Goal: Task Accomplishment & Management: Manage account settings

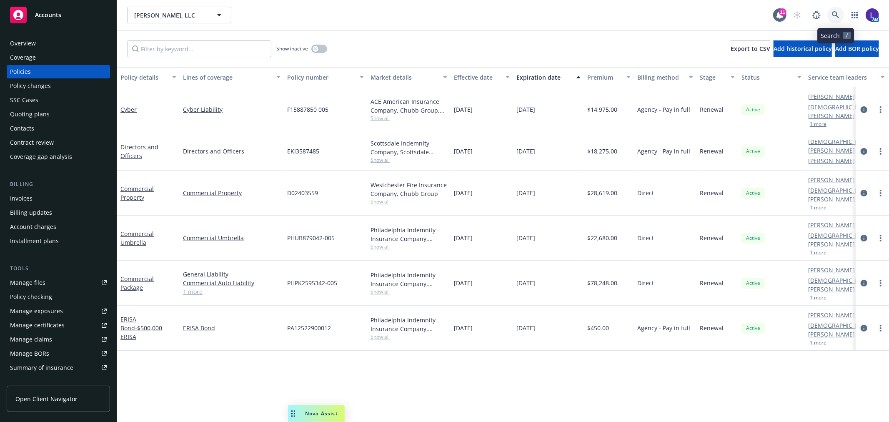
click at [834, 10] on link at bounding box center [835, 15] width 17 height 17
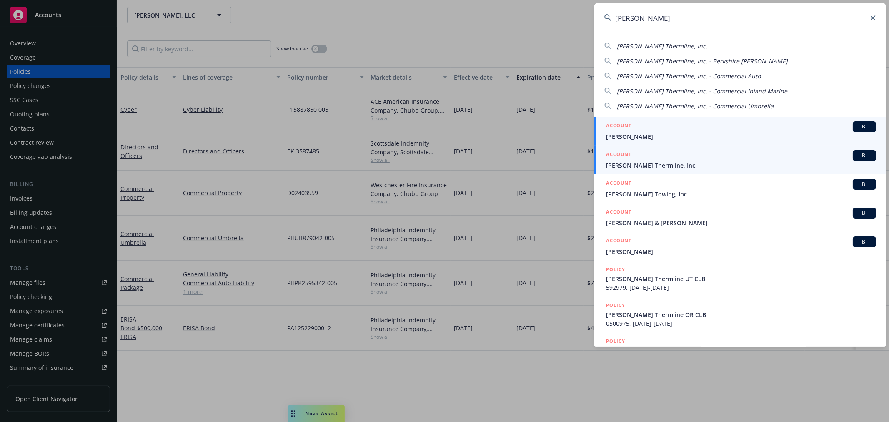
type input "[PERSON_NAME]"
click at [666, 160] on div "ACCOUNT BI" at bounding box center [741, 155] width 270 height 11
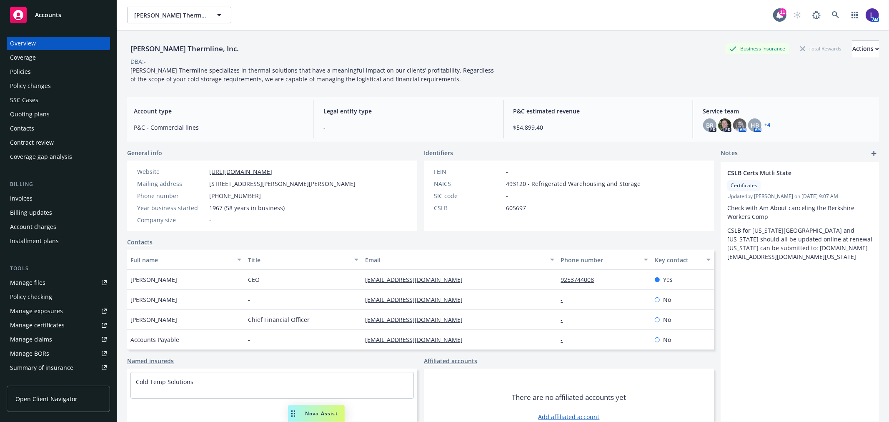
click at [28, 72] on div "Policies" at bounding box center [20, 71] width 21 height 13
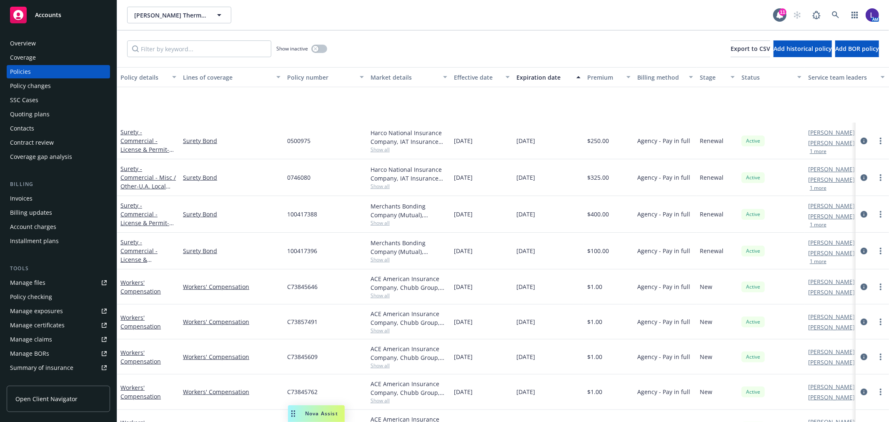
scroll to position [324, 0]
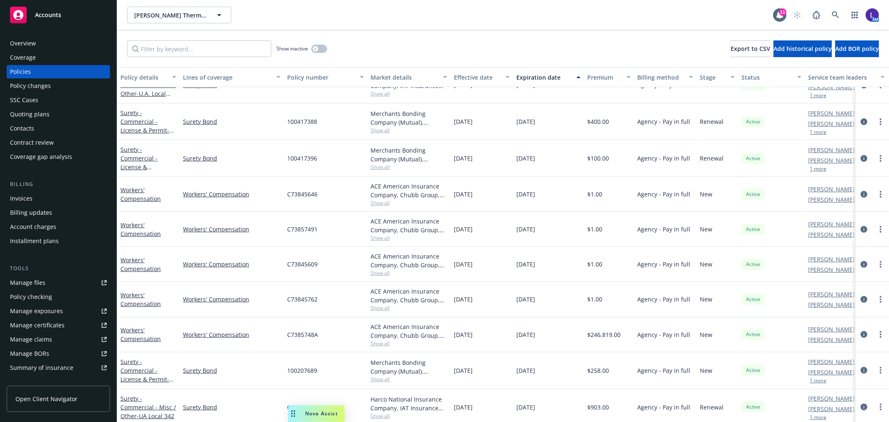
click at [33, 43] on div "Overview" at bounding box center [23, 43] width 26 height 13
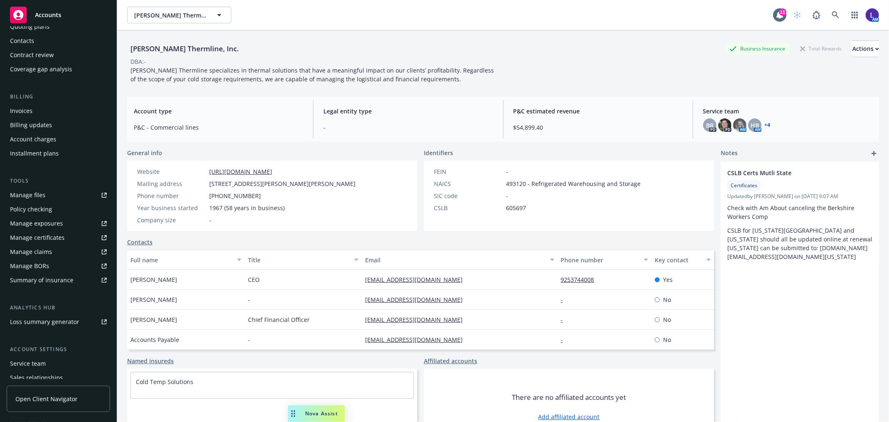
scroll to position [92, 0]
click at [161, 379] on link "Cold Temp Solutions" at bounding box center [164, 381] width 57 height 8
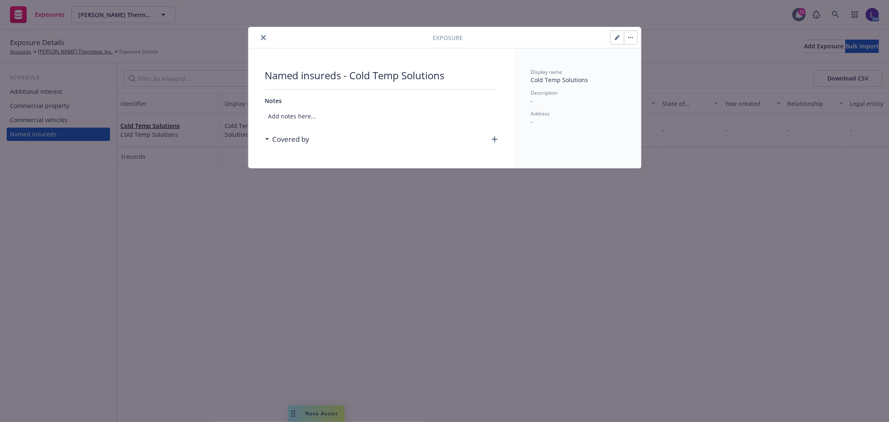
click at [264, 37] on icon "close" at bounding box center [263, 37] width 5 height 5
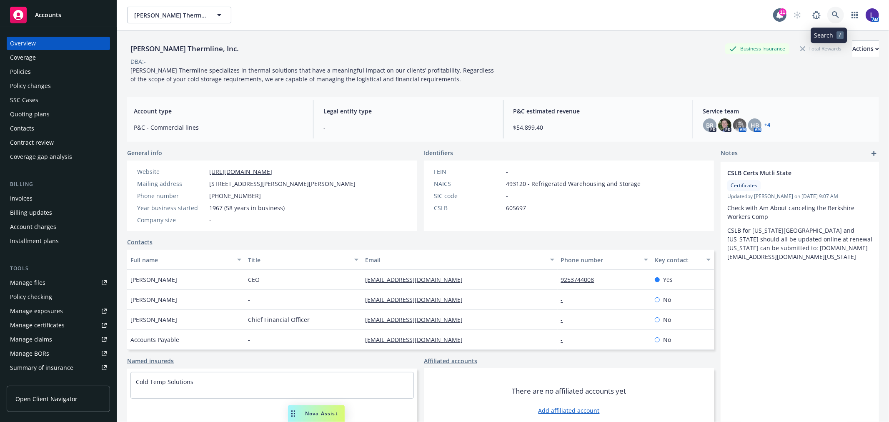
click at [827, 15] on link at bounding box center [835, 15] width 17 height 17
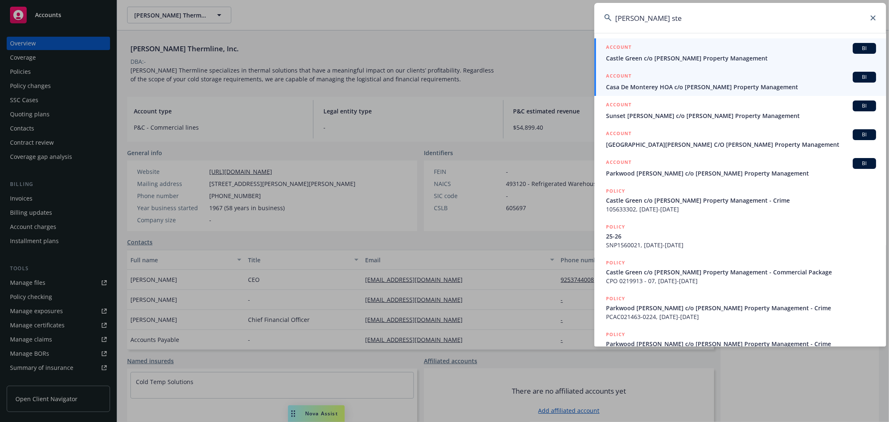
type input "[PERSON_NAME] ste"
click at [731, 85] on span "Casa De Monterey HOA c/o [PERSON_NAME] Property Management" at bounding box center [741, 86] width 270 height 9
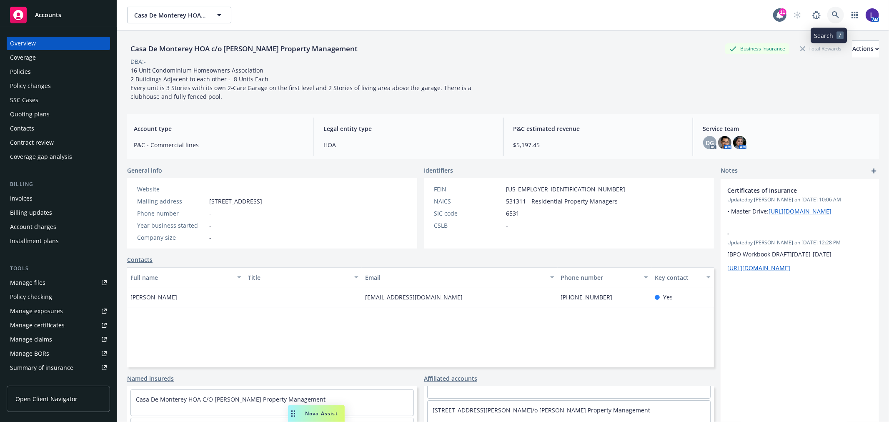
click at [831, 14] on icon at bounding box center [834, 14] width 7 height 7
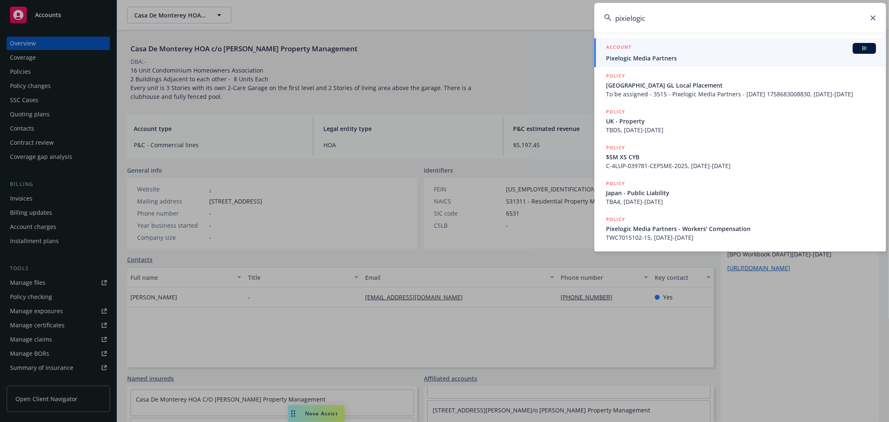
type input "pixielogic"
click at [663, 57] on span "Pixelogic Media Partners" at bounding box center [741, 58] width 270 height 9
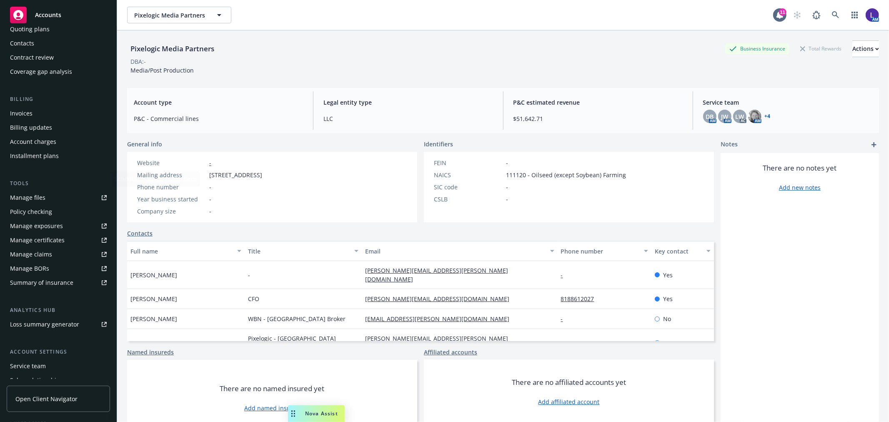
scroll to position [135, 0]
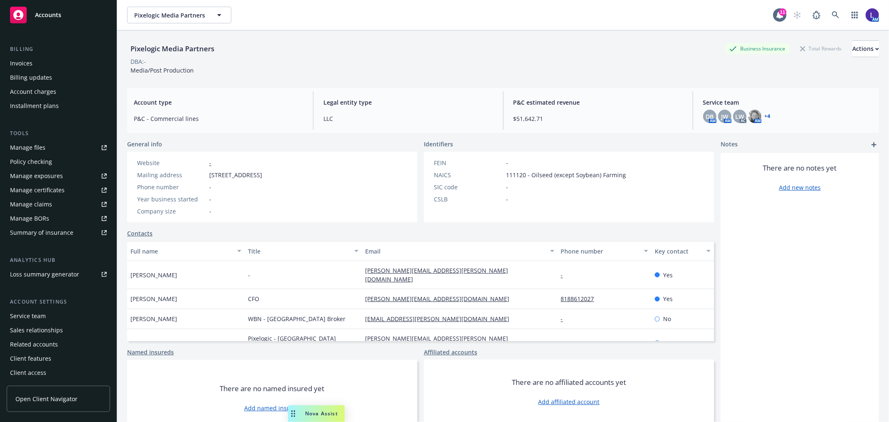
click at [31, 311] on div "Service team" at bounding box center [28, 315] width 36 height 13
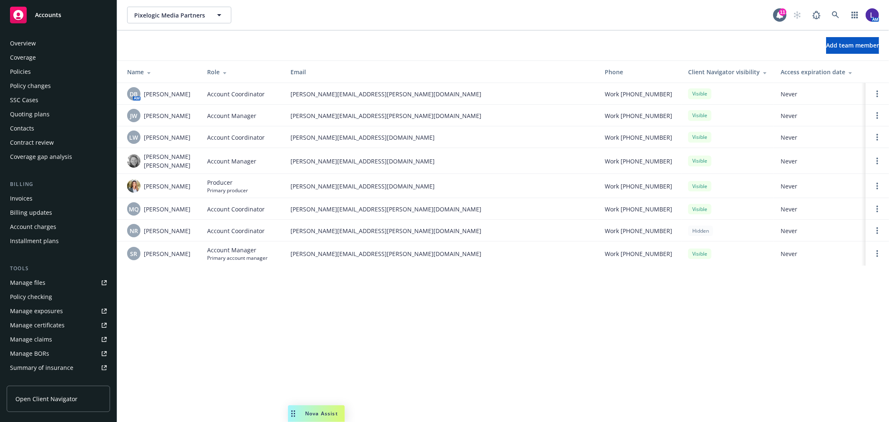
click at [32, 67] on div "Policies" at bounding box center [58, 71] width 97 height 13
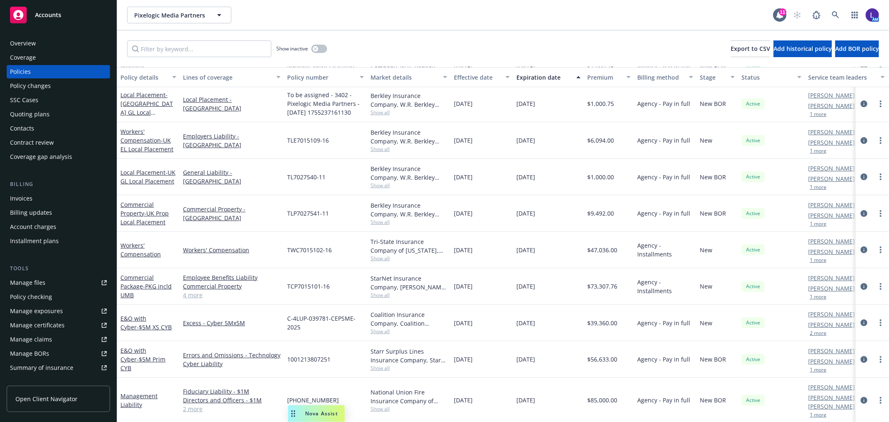
scroll to position [105, 0]
click at [860, 321] on icon "circleInformation" at bounding box center [863, 322] width 7 height 7
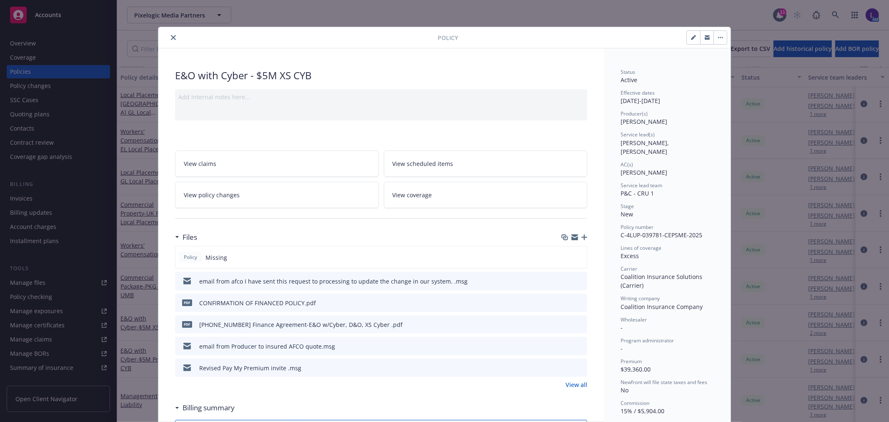
click at [171, 38] on icon "close" at bounding box center [173, 37] width 5 height 5
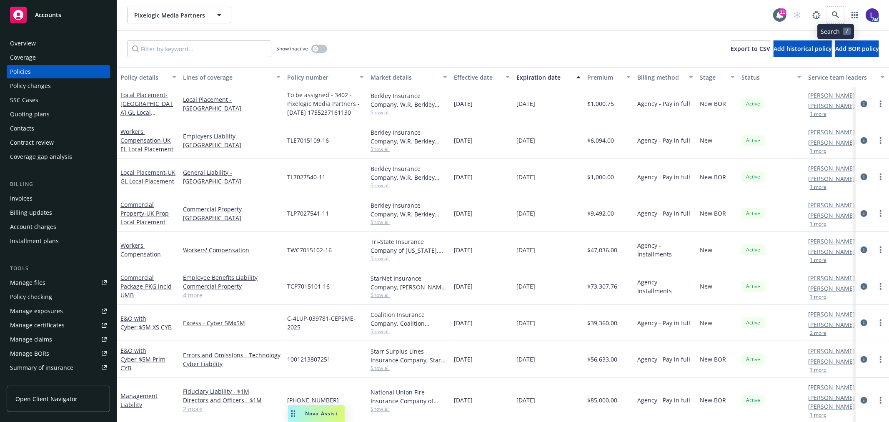
click at [830, 11] on span at bounding box center [835, 15] width 17 height 17
click at [832, 11] on icon at bounding box center [834, 14] width 7 height 7
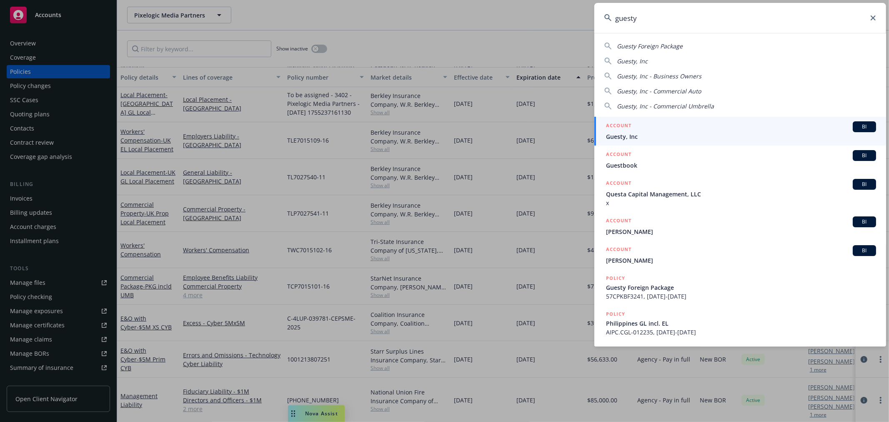
type input "guesty"
click at [624, 134] on span "Guesty, Inc" at bounding box center [741, 136] width 270 height 9
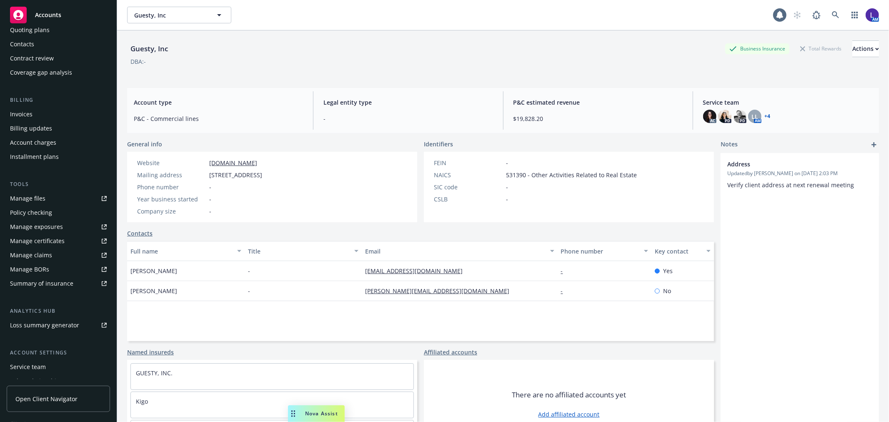
scroll to position [135, 0]
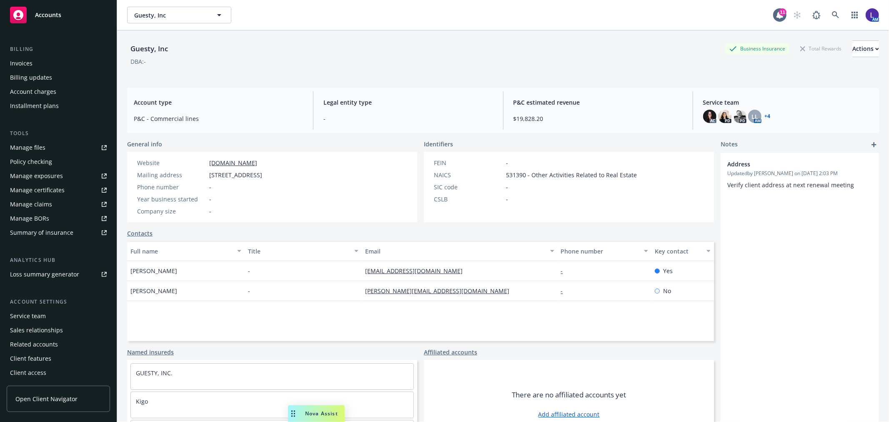
click at [30, 315] on div "Service team" at bounding box center [28, 315] width 36 height 13
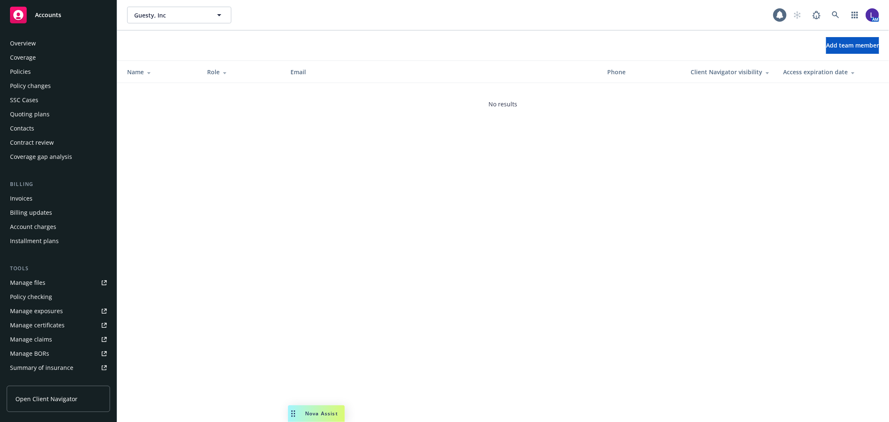
scroll to position [135, 0]
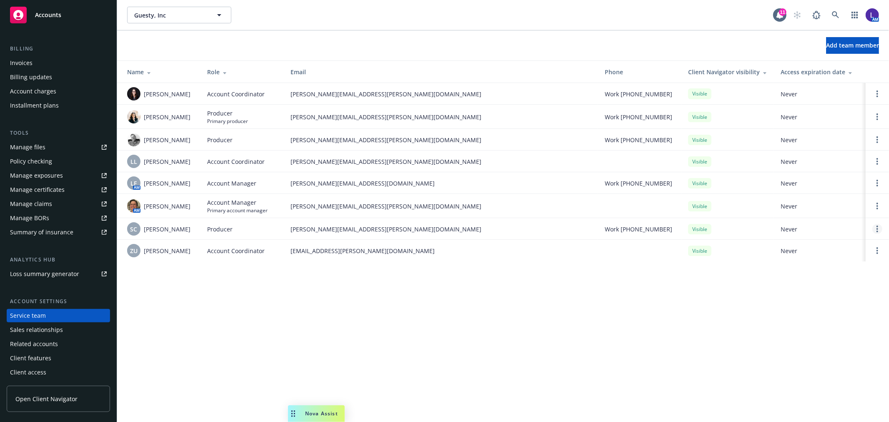
click at [878, 228] on link "Open options" at bounding box center [877, 229] width 10 height 10
click at [821, 206] on span "Remove producer" at bounding box center [808, 205] width 70 height 8
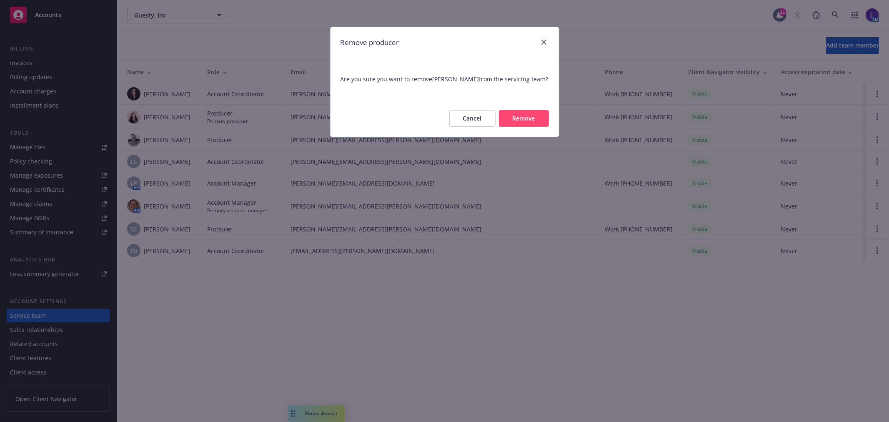
click at [513, 118] on button "Remove" at bounding box center [524, 118] width 50 height 17
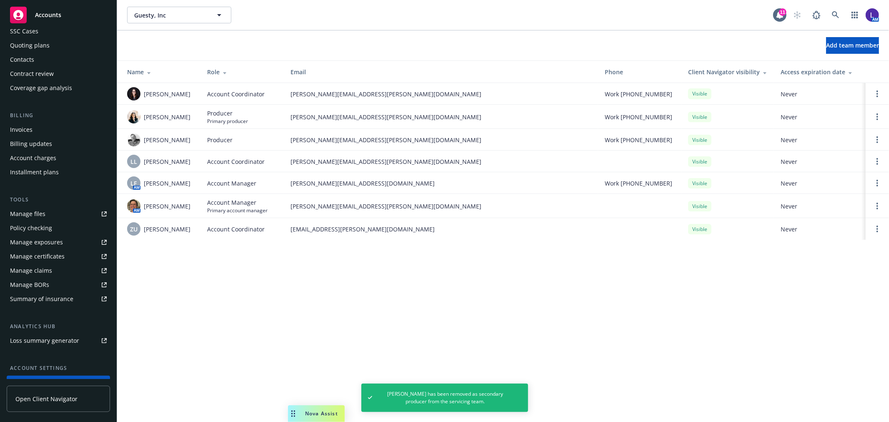
scroll to position [0, 0]
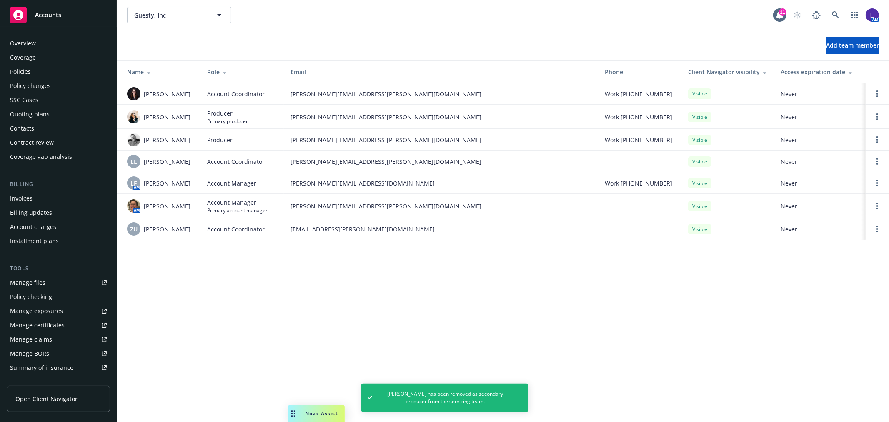
click at [27, 71] on div "Policies" at bounding box center [20, 71] width 21 height 13
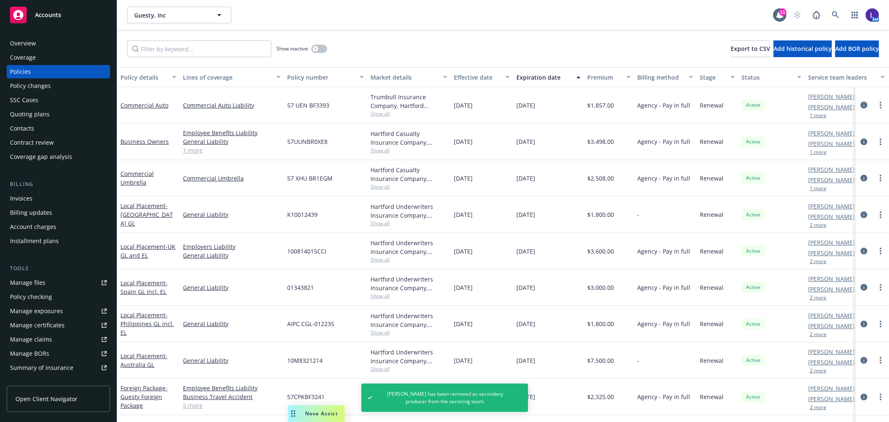
click at [860, 105] on icon "circleInformation" at bounding box center [863, 105] width 7 height 7
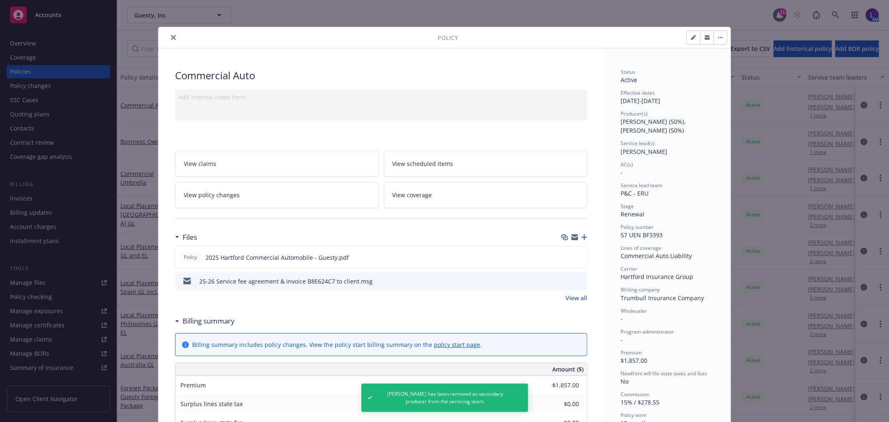
click at [686, 39] on button "button" at bounding box center [692, 37] width 13 height 13
select select "RENEWAL"
select select "12"
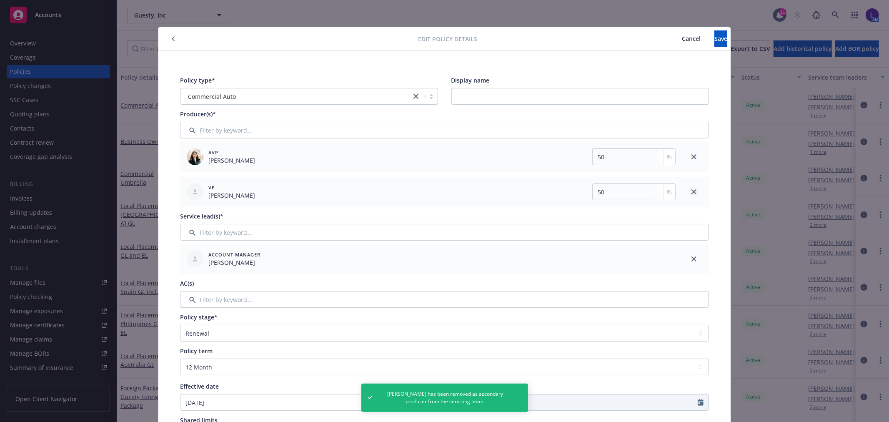
click at [689, 192] on link "close" at bounding box center [694, 192] width 10 height 10
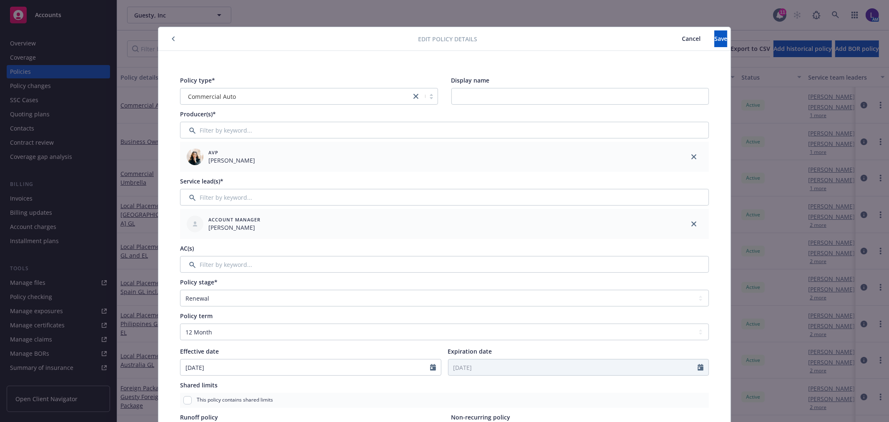
click at [668, 43] on button "Cancel" at bounding box center [691, 38] width 46 height 17
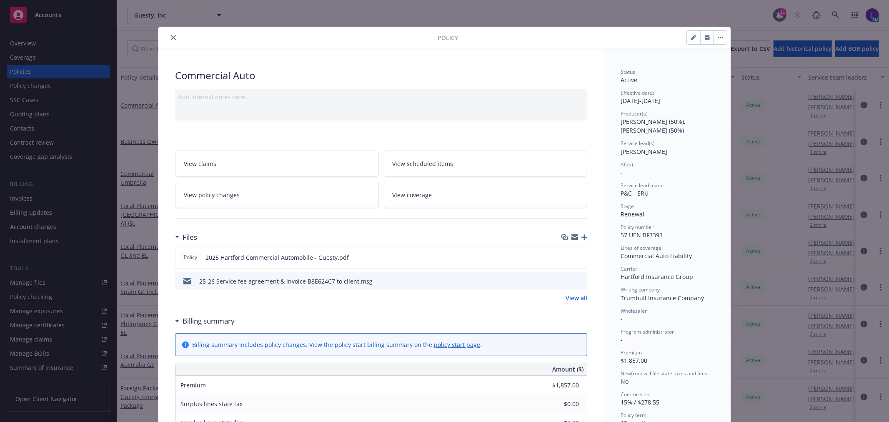
click at [692, 39] on button "button" at bounding box center [692, 37] width 13 height 13
select select "RENEWAL"
select select "12"
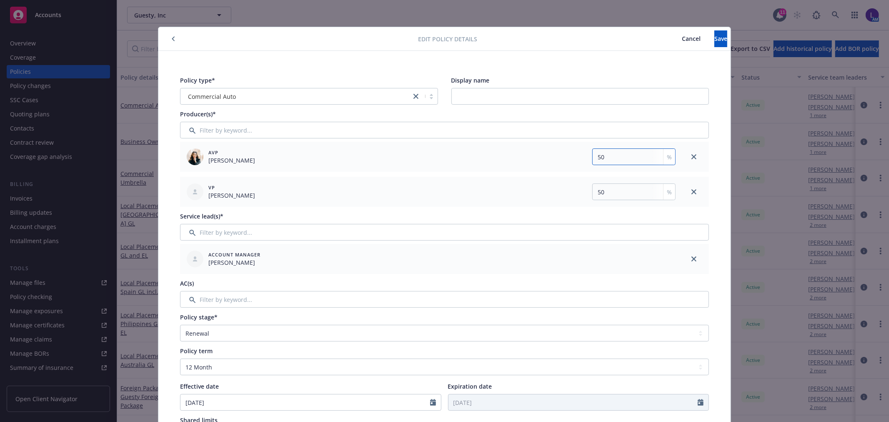
drag, startPoint x: 609, startPoint y: 156, endPoint x: 565, endPoint y: 155, distance: 44.6
click at [565, 155] on div "50 %" at bounding box center [553, 156] width 244 height 17
type input "100"
click at [691, 192] on icon "close" at bounding box center [693, 191] width 5 height 5
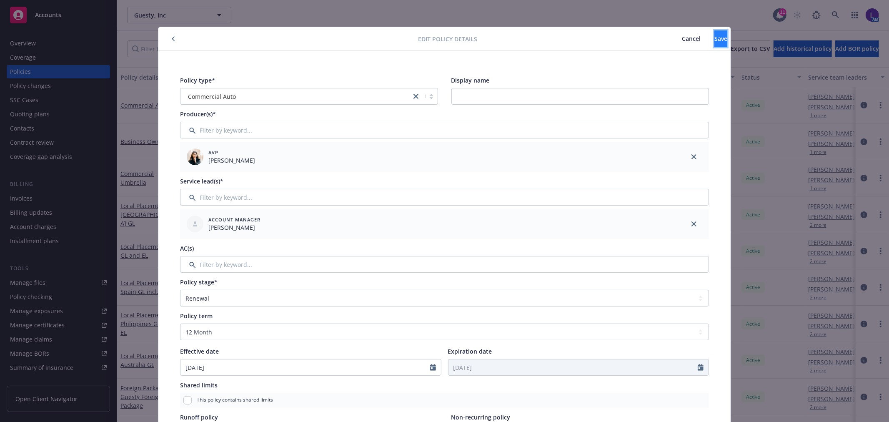
click at [714, 36] on button "Save" at bounding box center [720, 38] width 13 height 17
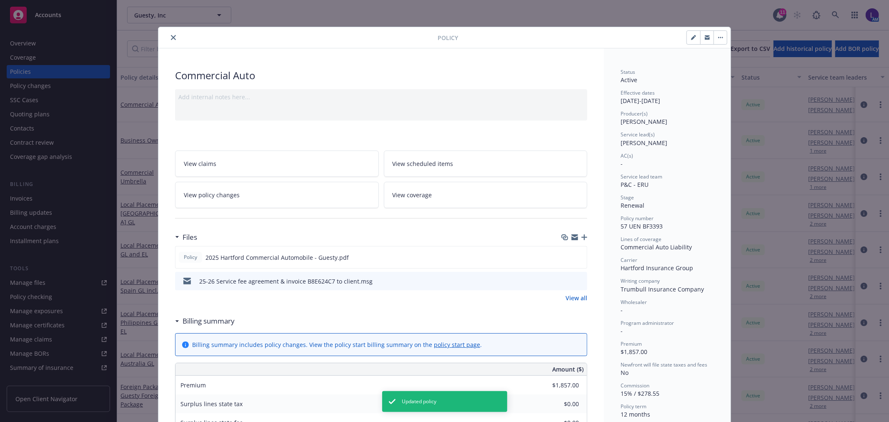
click at [168, 33] on button "close" at bounding box center [173, 37] width 10 height 10
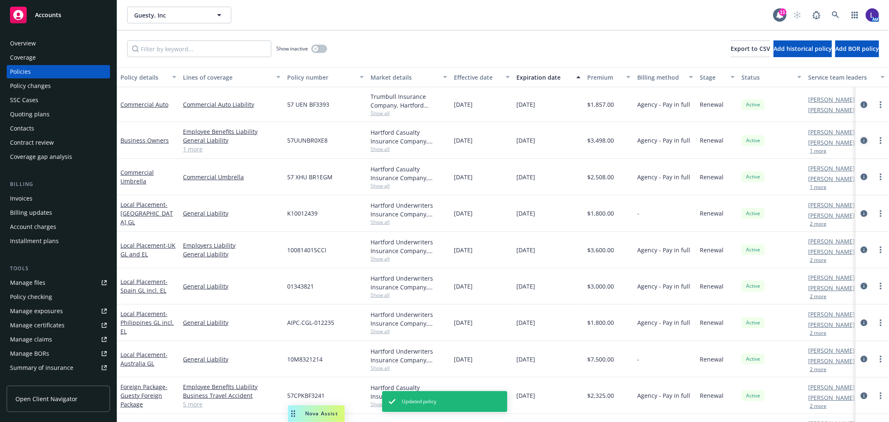
click at [859, 137] on link "circleInformation" at bounding box center [864, 140] width 10 height 10
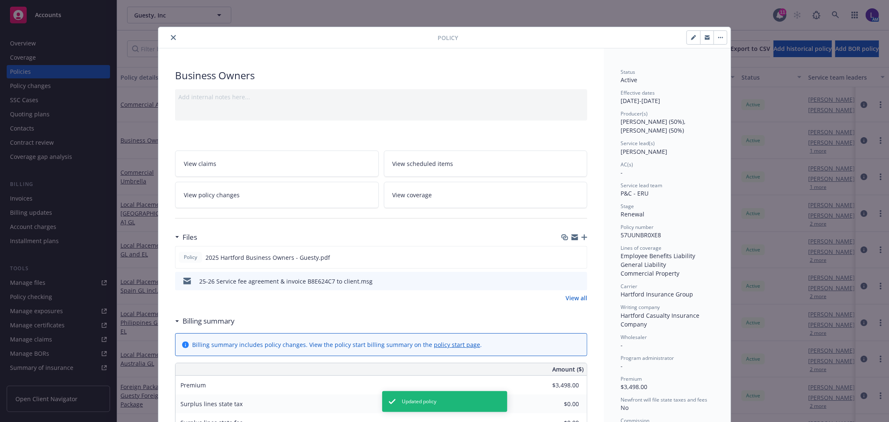
click at [691, 37] on icon "button" at bounding box center [693, 37] width 5 height 5
select select "RENEWAL"
select select "12"
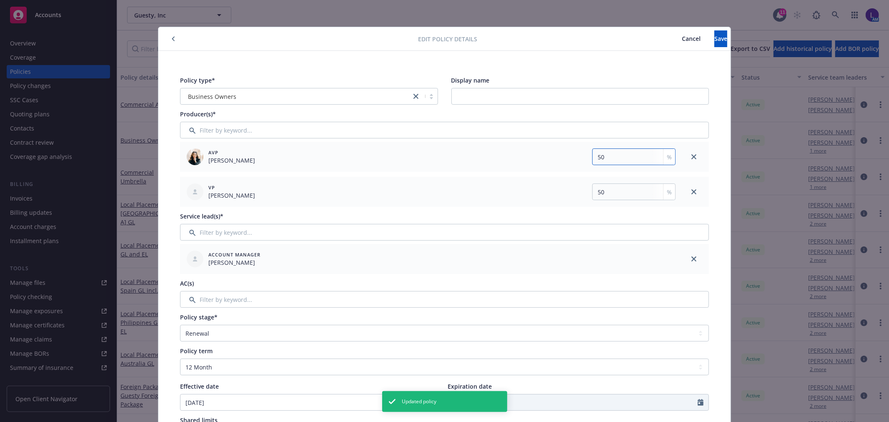
drag, startPoint x: 598, startPoint y: 160, endPoint x: 570, endPoint y: 157, distance: 28.1
click at [570, 157] on div "50 %" at bounding box center [553, 156] width 244 height 17
drag, startPoint x: 595, startPoint y: 194, endPoint x: 584, endPoint y: 194, distance: 11.2
click at [592, 194] on input "50" at bounding box center [633, 191] width 83 height 17
click at [691, 192] on icon "close" at bounding box center [693, 191] width 5 height 5
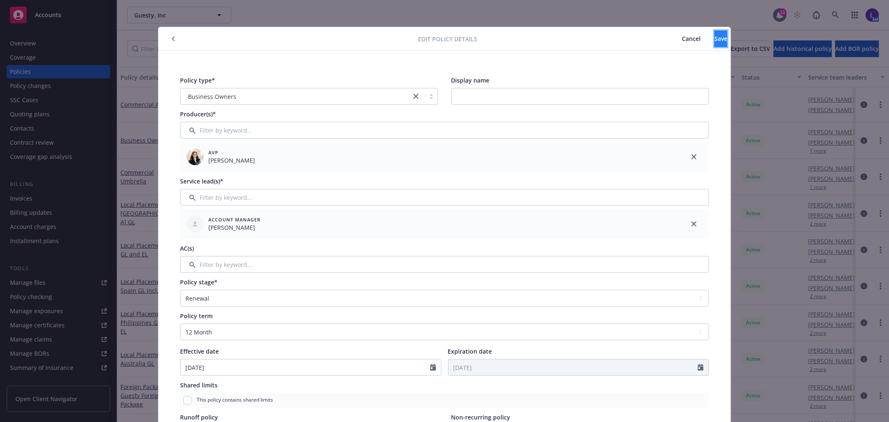
click at [714, 32] on button "Save" at bounding box center [720, 38] width 13 height 17
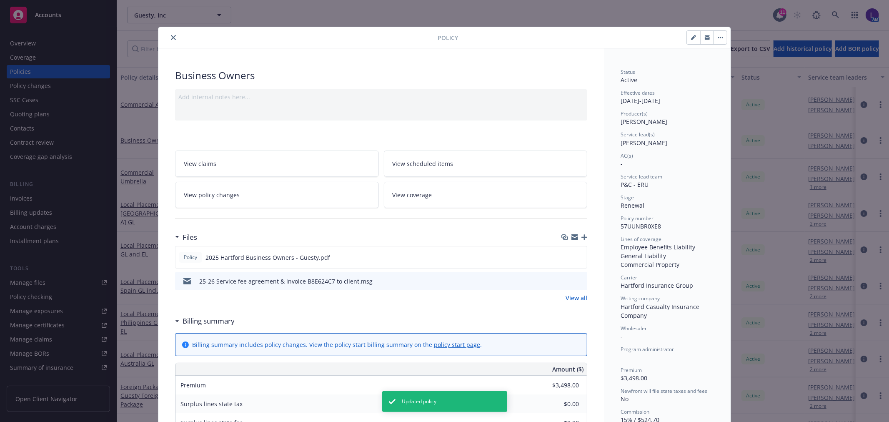
click at [171, 39] on icon "close" at bounding box center [173, 37] width 5 height 5
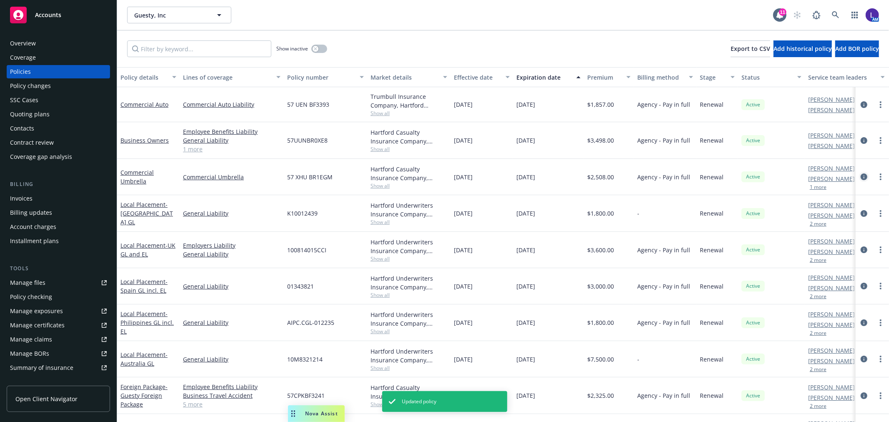
click at [860, 180] on icon "circleInformation" at bounding box center [863, 176] width 7 height 7
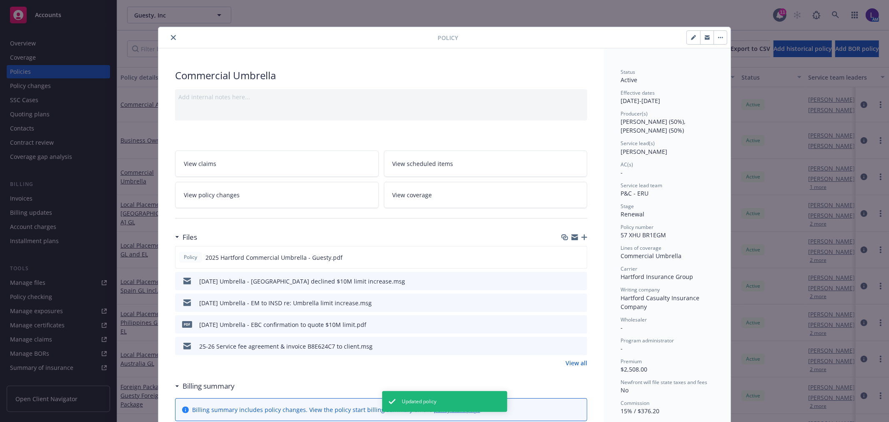
click at [691, 35] on icon "button" at bounding box center [693, 37] width 5 height 5
select select "RENEWAL"
select select "12"
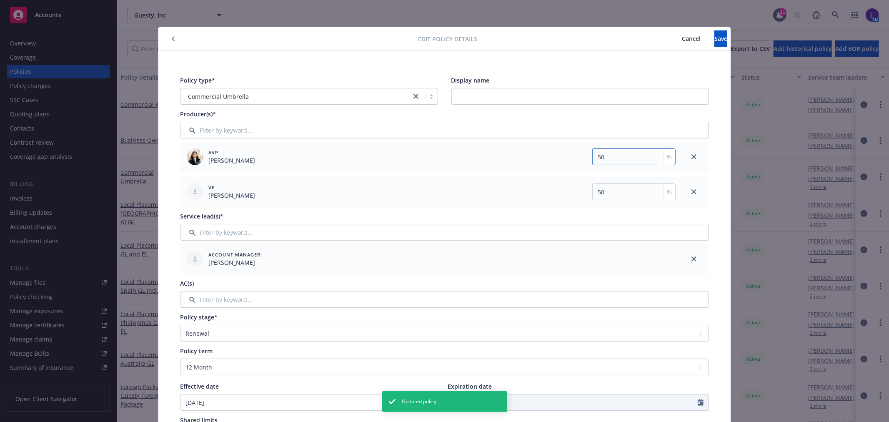
drag, startPoint x: 601, startPoint y: 160, endPoint x: 549, endPoint y: 160, distance: 52.1
click at [549, 160] on div "50 %" at bounding box center [553, 156] width 244 height 17
click at [691, 192] on icon "close" at bounding box center [693, 191] width 5 height 5
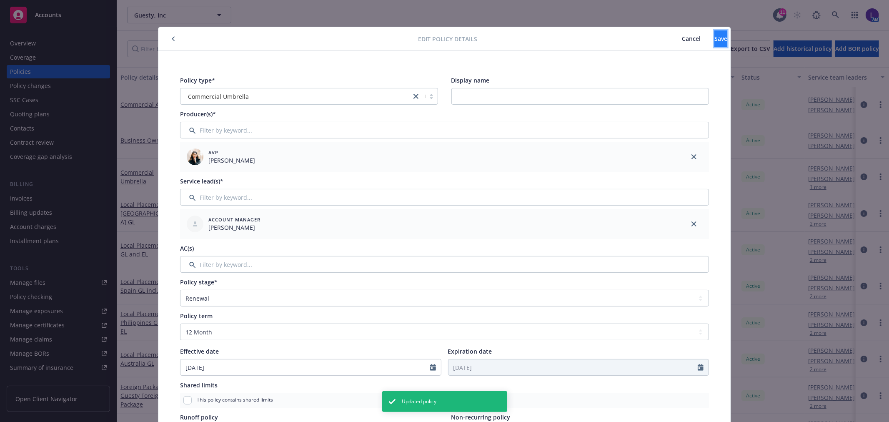
click at [714, 42] on span "Save" at bounding box center [720, 39] width 13 height 8
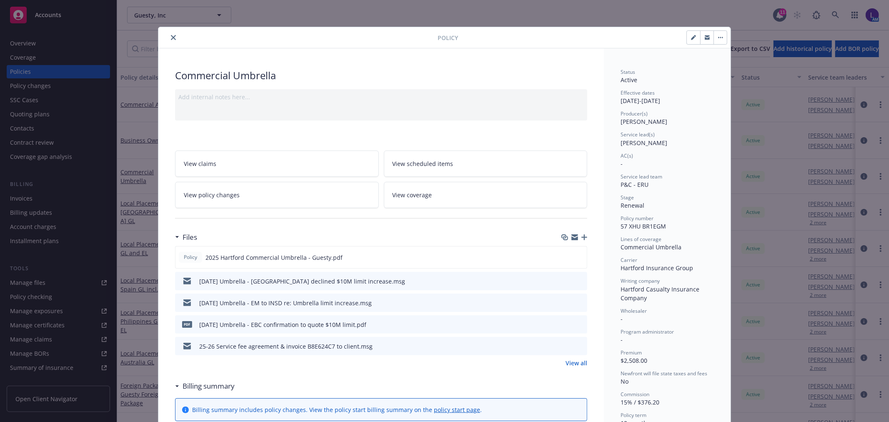
click at [171, 39] on icon "close" at bounding box center [173, 37] width 5 height 5
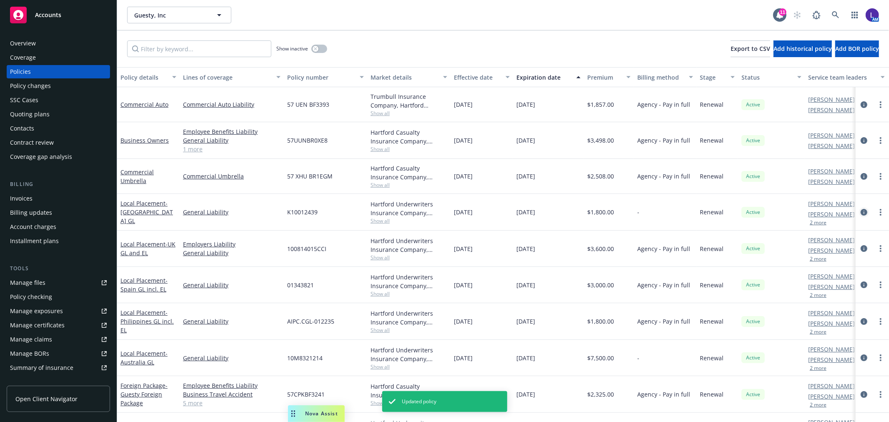
click at [860, 213] on icon "circleInformation" at bounding box center [863, 212] width 7 height 7
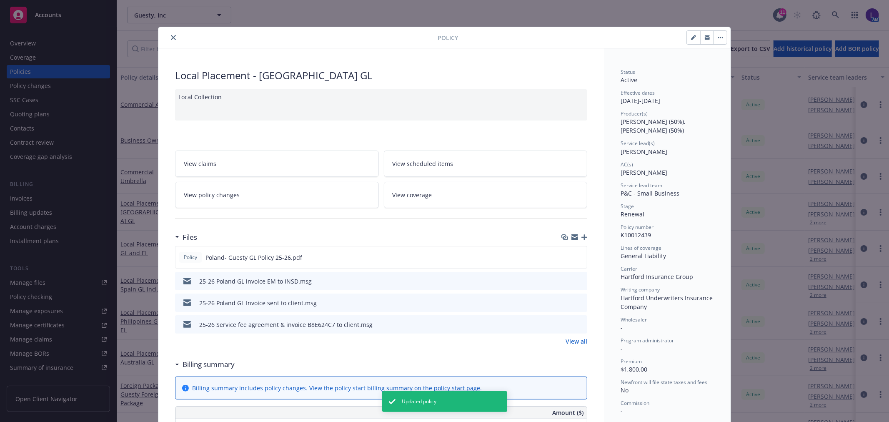
click at [686, 36] on button "button" at bounding box center [692, 37] width 13 height 13
select select "RENEWAL"
select select "12"
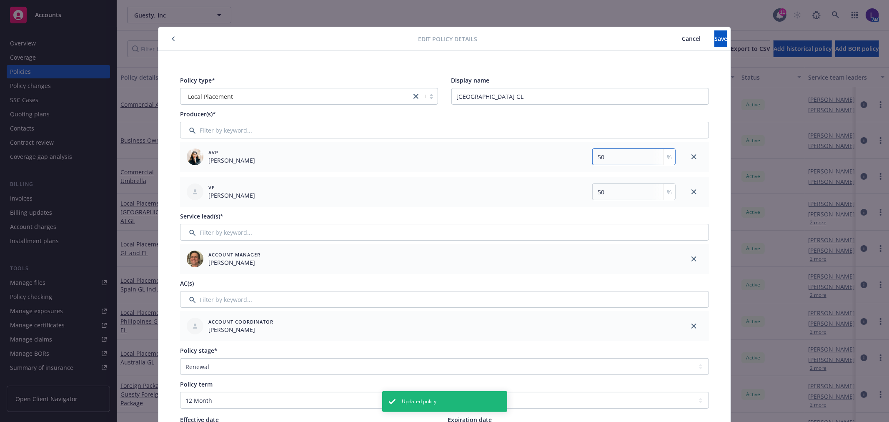
drag, startPoint x: 606, startPoint y: 152, endPoint x: 565, endPoint y: 148, distance: 41.0
click at [565, 148] on div "50 %" at bounding box center [553, 156] width 244 height 17
click at [691, 189] on icon "close" at bounding box center [693, 191] width 5 height 5
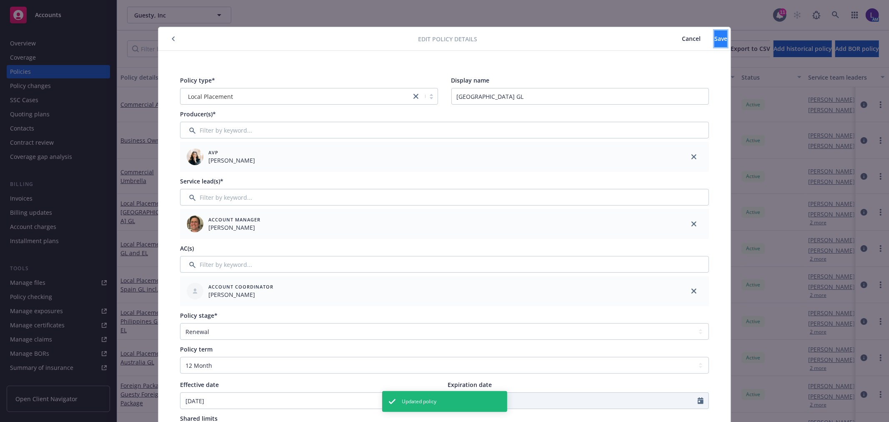
click at [714, 45] on button "Save" at bounding box center [720, 38] width 13 height 17
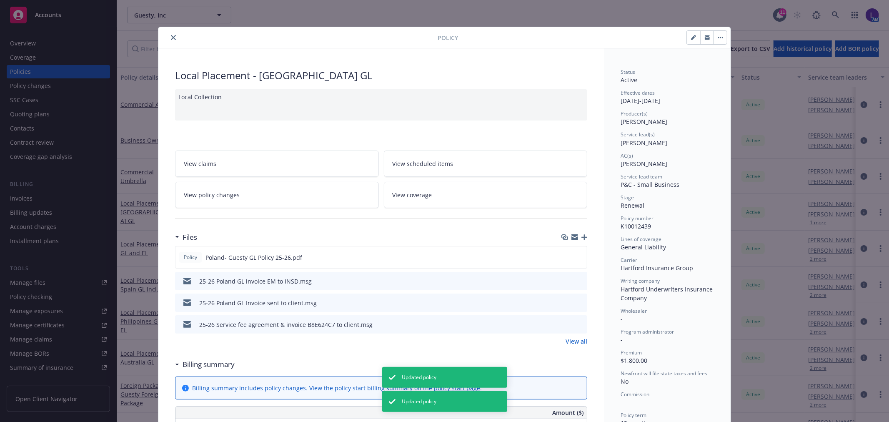
click at [171, 35] on icon "close" at bounding box center [173, 37] width 5 height 5
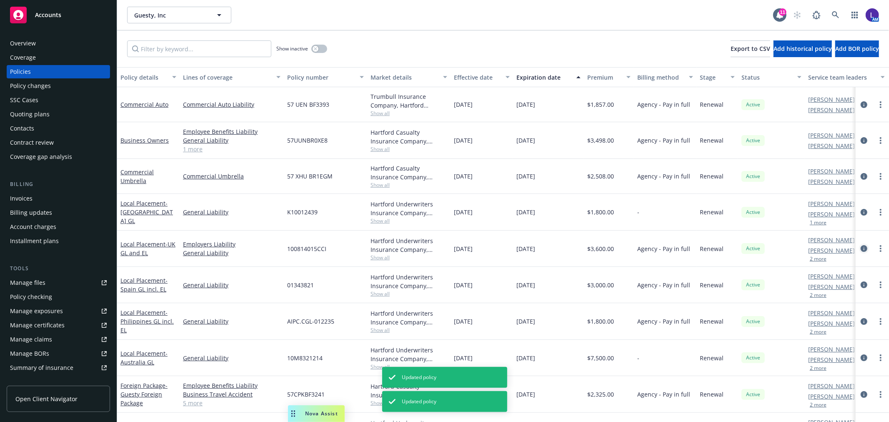
click at [860, 249] on icon "circleInformation" at bounding box center [863, 248] width 7 height 7
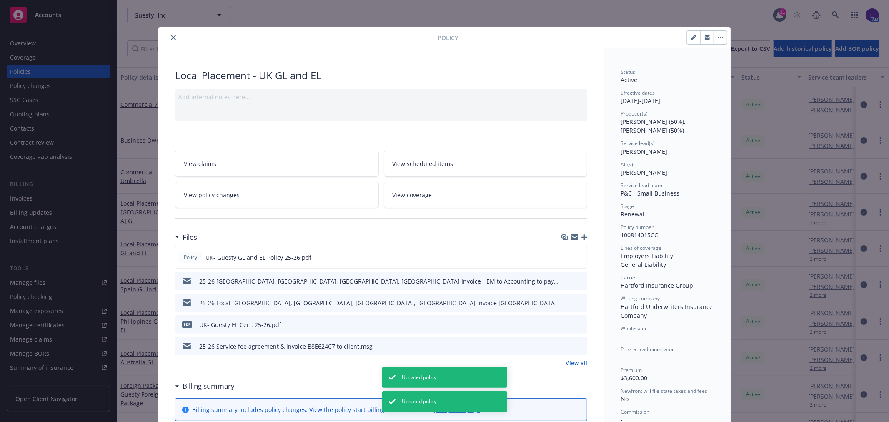
click at [691, 37] on icon "button" at bounding box center [693, 38] width 4 height 4
select select "RENEWAL"
select select "12"
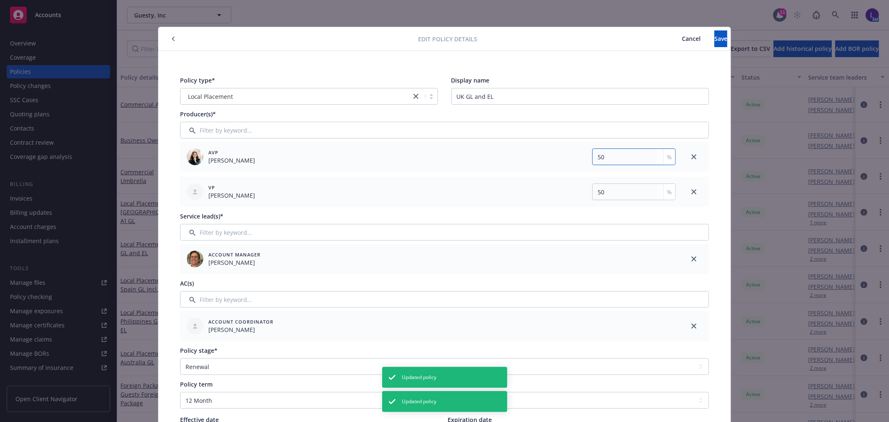
drag, startPoint x: 606, startPoint y: 159, endPoint x: 552, endPoint y: 159, distance: 53.7
click at [552, 159] on div "50 %" at bounding box center [553, 156] width 244 height 17
click at [691, 190] on icon "close" at bounding box center [693, 191] width 5 height 5
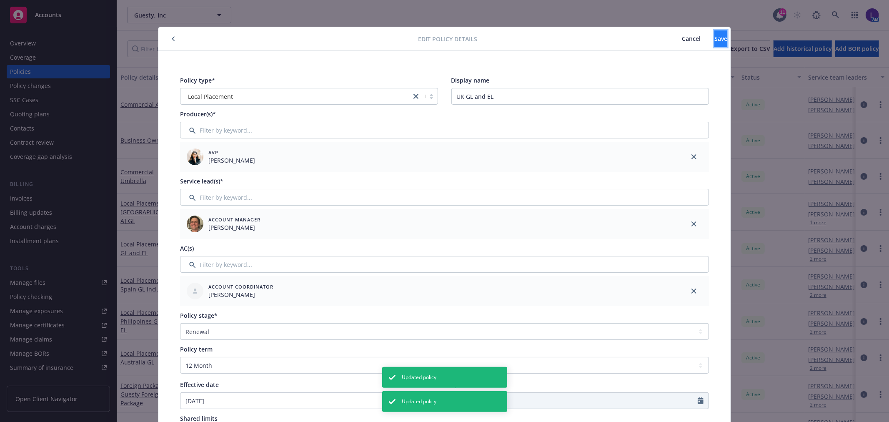
click at [714, 37] on button "Save" at bounding box center [720, 38] width 13 height 17
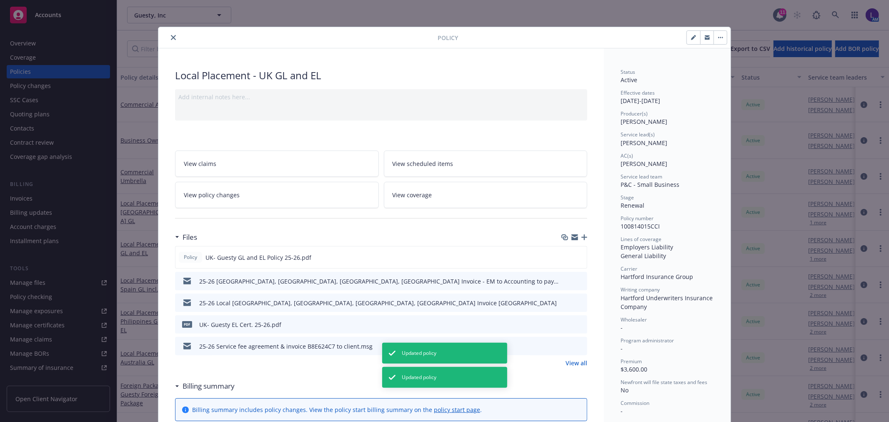
click at [171, 37] on icon "close" at bounding box center [173, 37] width 5 height 5
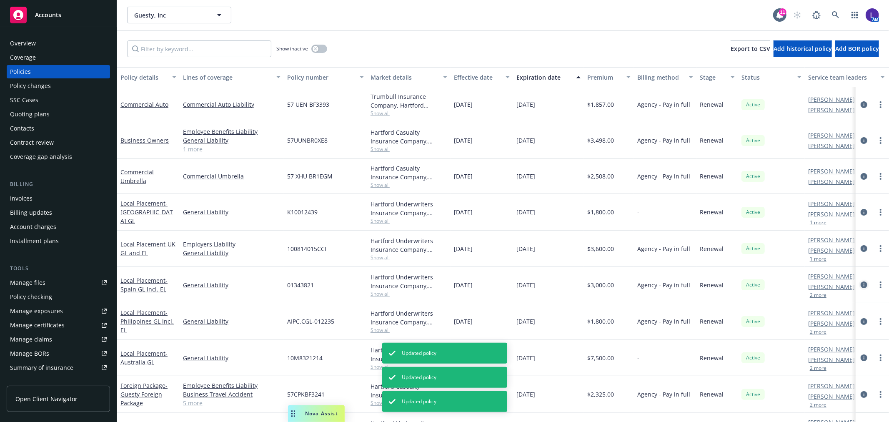
click at [860, 281] on icon "circleInformation" at bounding box center [863, 284] width 7 height 7
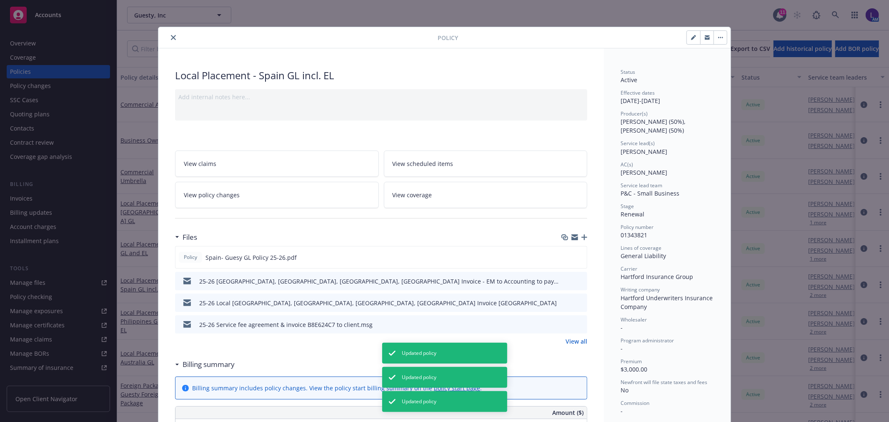
click at [691, 38] on icon "button" at bounding box center [693, 37] width 5 height 5
select select "RENEWAL"
select select "12"
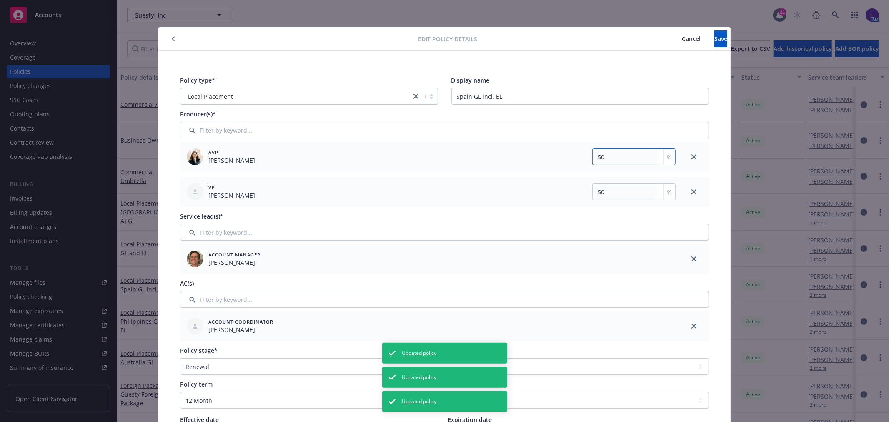
drag, startPoint x: 592, startPoint y: 156, endPoint x: 557, endPoint y: 151, distance: 36.1
click at [557, 151] on div "50 %" at bounding box center [553, 156] width 244 height 17
drag, startPoint x: 694, startPoint y: 191, endPoint x: 688, endPoint y: 190, distance: 5.4
click at [690, 192] on link "close" at bounding box center [694, 192] width 10 height 10
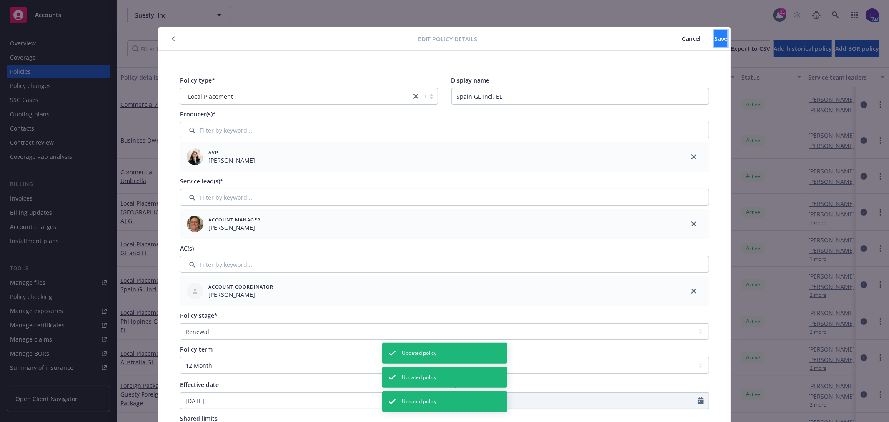
click at [714, 40] on span "Save" at bounding box center [720, 39] width 13 height 8
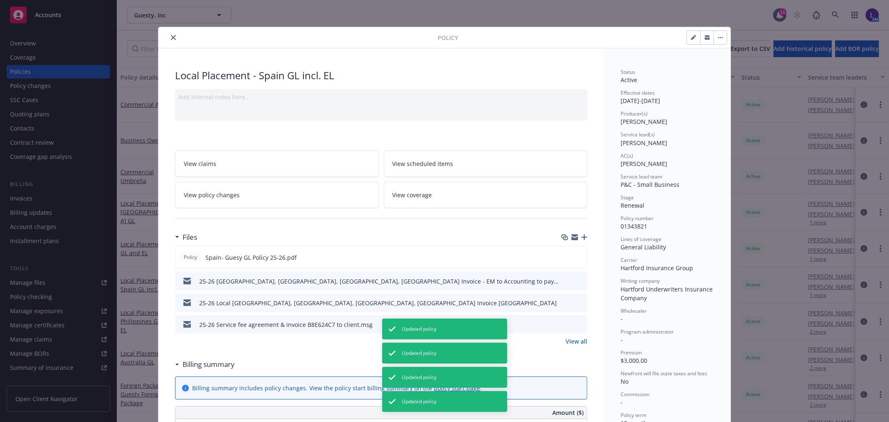
click at [171, 38] on icon "close" at bounding box center [173, 37] width 5 height 5
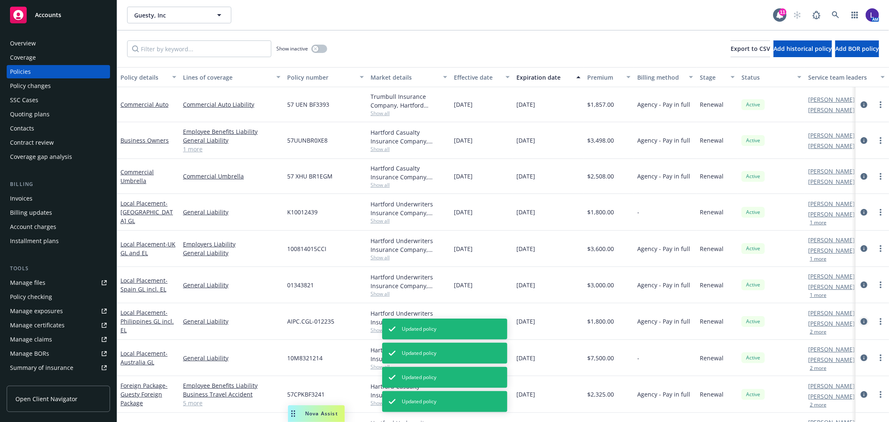
click at [860, 319] on icon "circleInformation" at bounding box center [863, 321] width 7 height 7
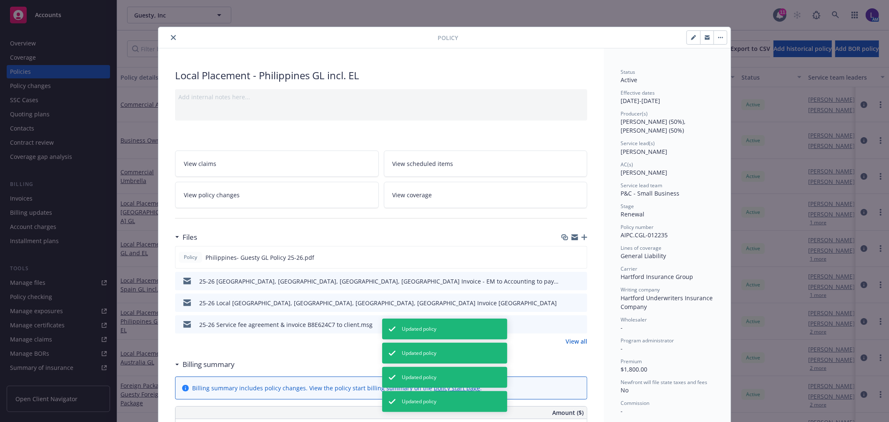
click at [691, 37] on icon "button" at bounding box center [693, 37] width 5 height 5
select select "RENEWAL"
select select "12"
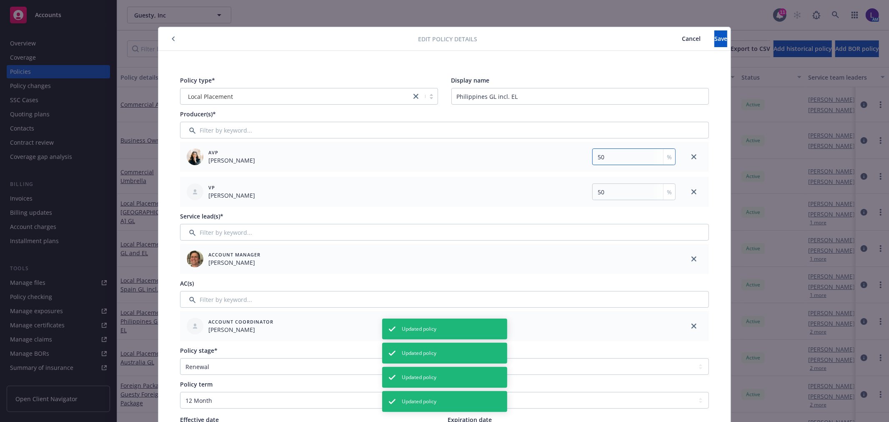
drag, startPoint x: 628, startPoint y: 156, endPoint x: 561, endPoint y: 155, distance: 67.5
click at [561, 155] on div "50 %" at bounding box center [553, 156] width 244 height 17
click at [691, 190] on icon "close" at bounding box center [693, 191] width 5 height 5
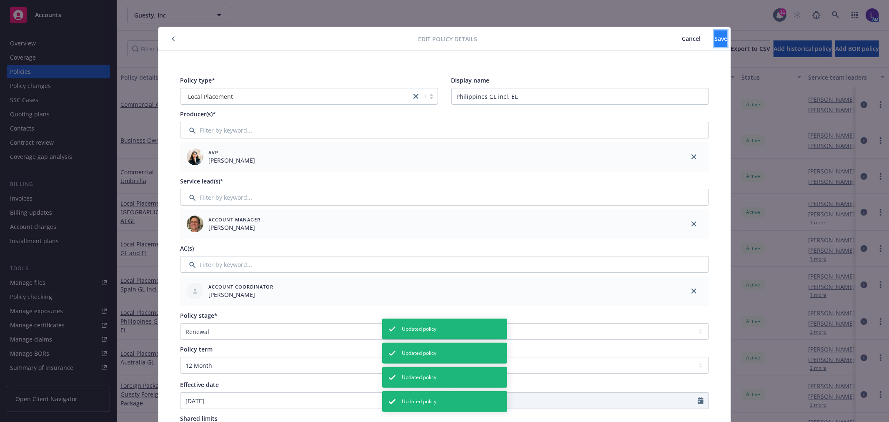
click at [714, 40] on span "Save" at bounding box center [720, 39] width 13 height 8
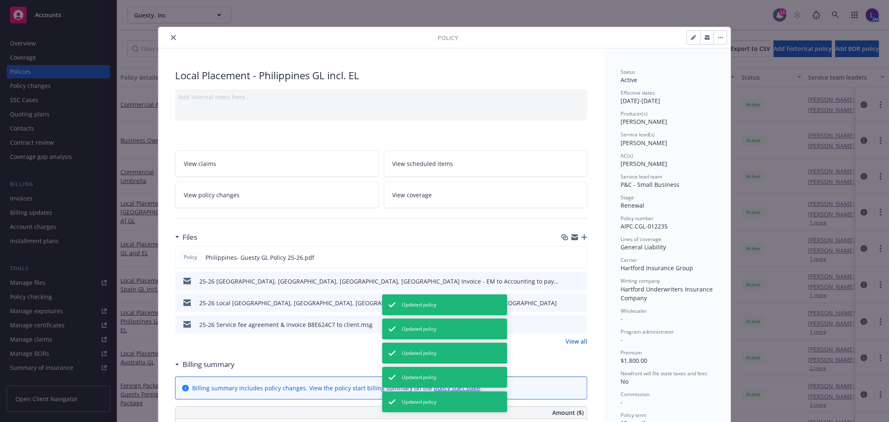
click at [171, 38] on icon "close" at bounding box center [173, 37] width 5 height 5
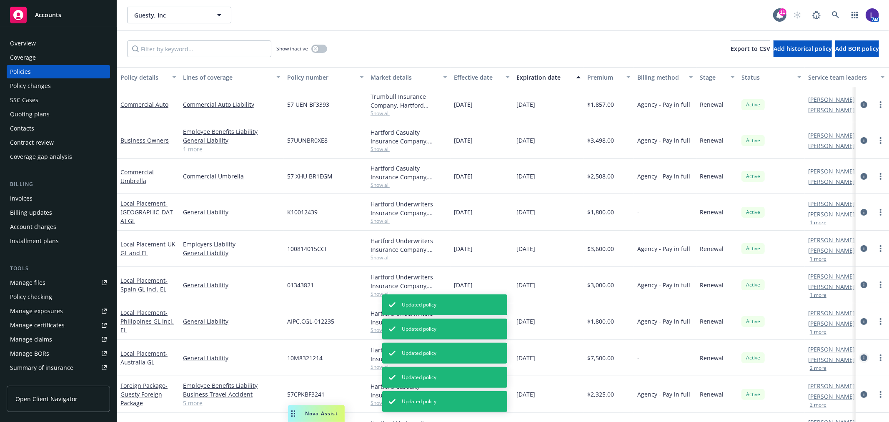
click at [859, 353] on link "circleInformation" at bounding box center [864, 357] width 10 height 10
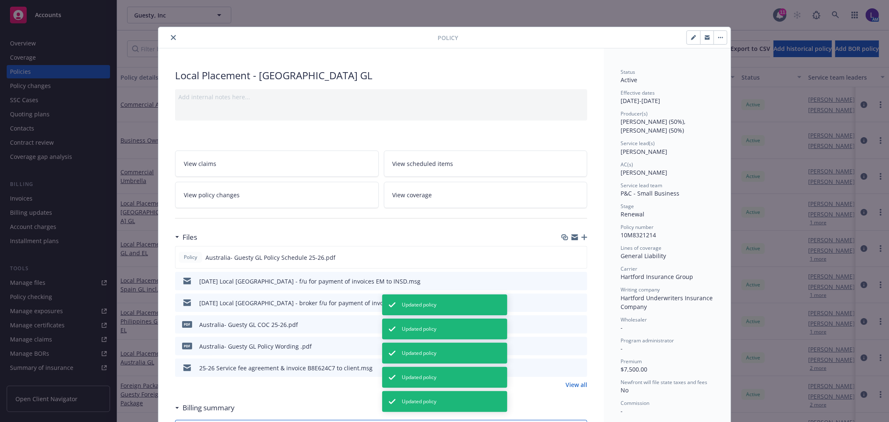
click at [691, 38] on icon "button" at bounding box center [693, 38] width 4 height 4
select select "RENEWAL"
select select "12"
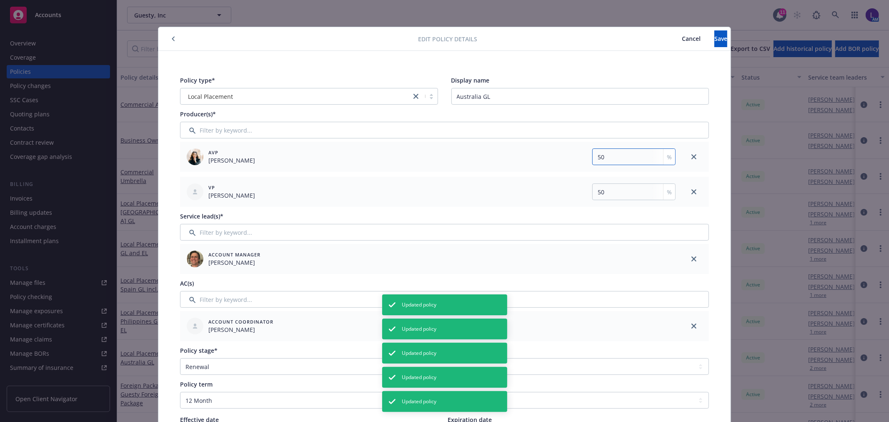
drag, startPoint x: 616, startPoint y: 157, endPoint x: 558, endPoint y: 157, distance: 58.3
click at [558, 157] on div "50 %" at bounding box center [553, 156] width 244 height 17
click at [691, 191] on icon "close" at bounding box center [693, 191] width 5 height 5
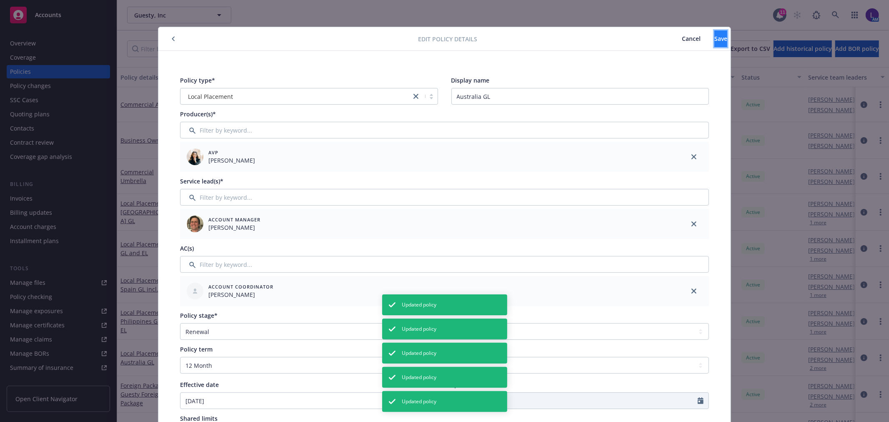
click at [714, 31] on button "Save" at bounding box center [720, 38] width 13 height 17
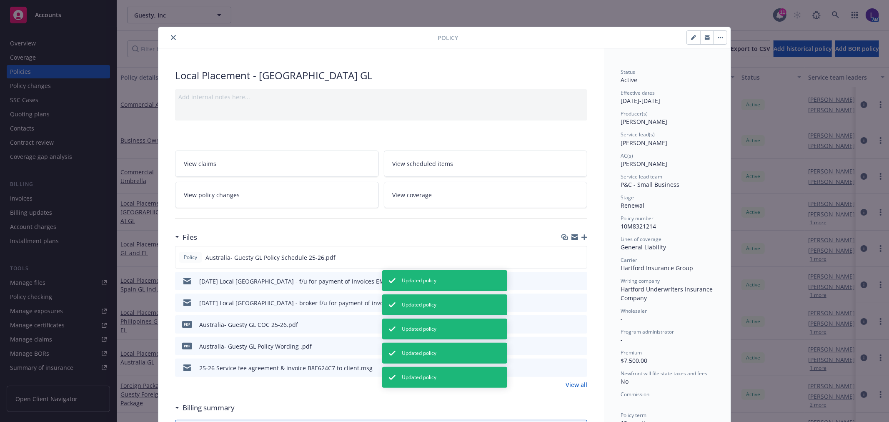
click at [172, 40] on button "close" at bounding box center [173, 37] width 10 height 10
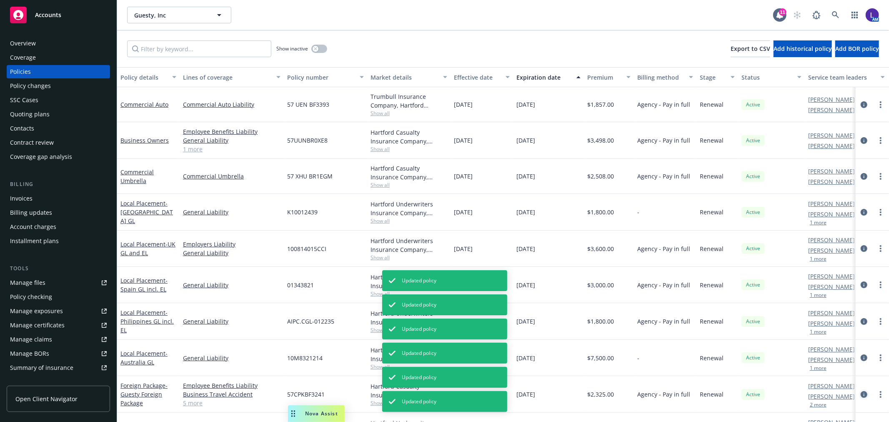
click at [860, 394] on icon "circleInformation" at bounding box center [863, 394] width 7 height 7
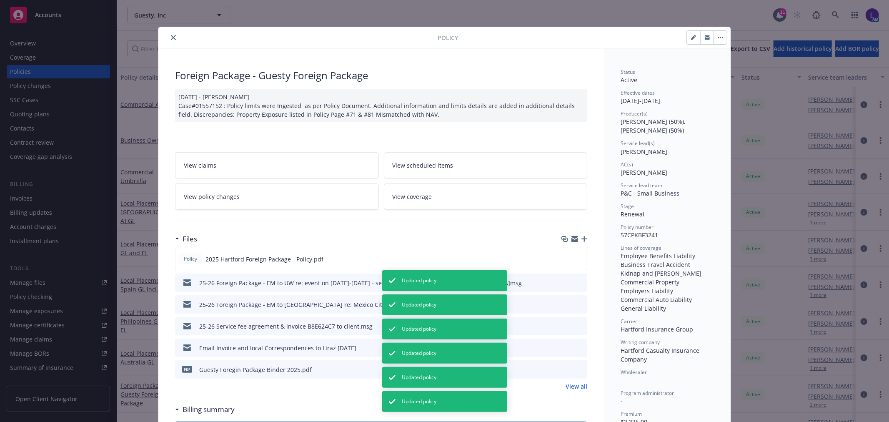
click at [691, 36] on icon "button" at bounding box center [693, 37] width 5 height 5
select select "RENEWAL"
select select "12"
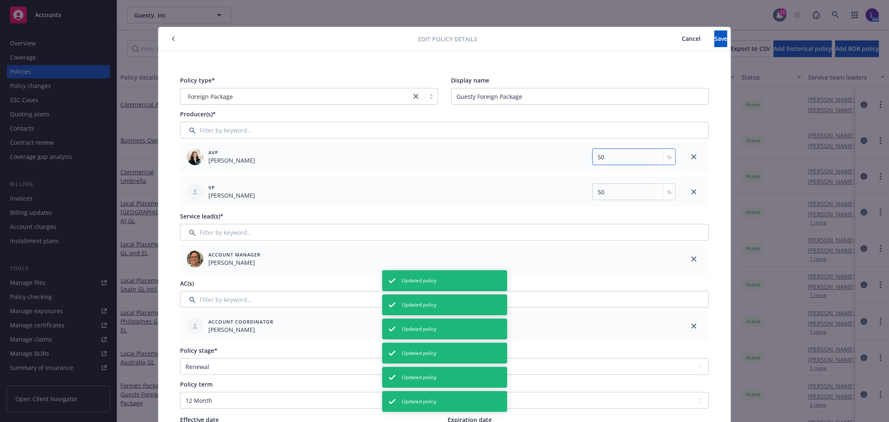
drag, startPoint x: 610, startPoint y: 155, endPoint x: 557, endPoint y: 155, distance: 52.5
click at [557, 155] on div "50 %" at bounding box center [553, 156] width 244 height 17
click at [691, 190] on icon "close" at bounding box center [693, 191] width 5 height 5
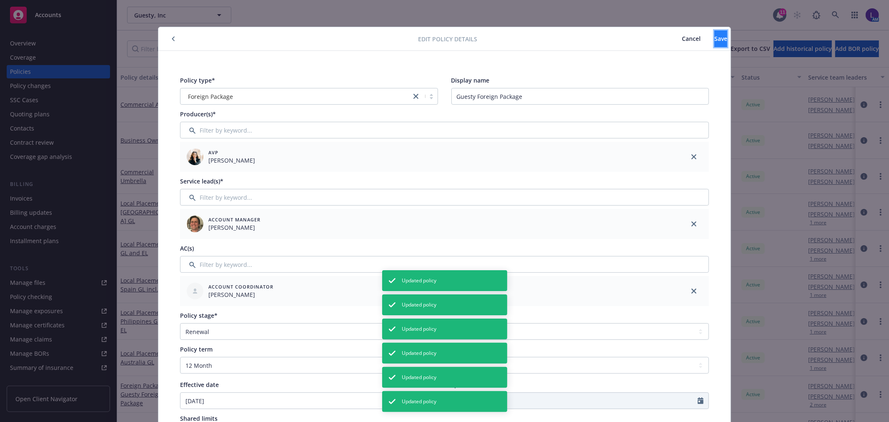
click at [714, 31] on button "Save" at bounding box center [720, 38] width 13 height 17
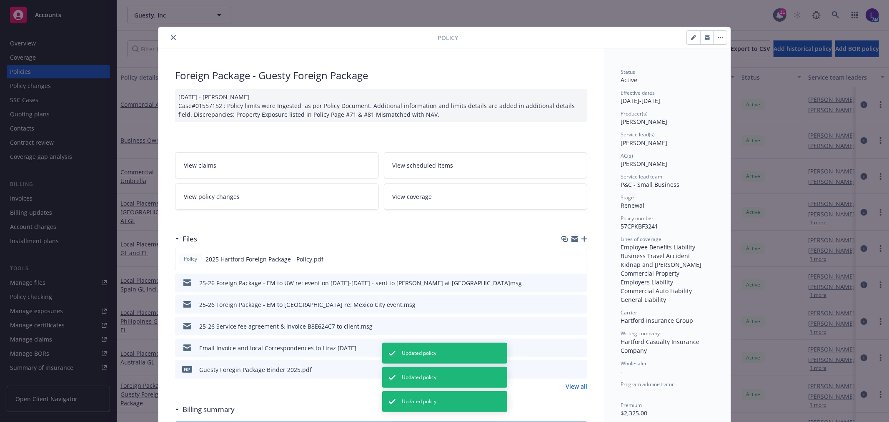
click at [165, 37] on div at bounding box center [300, 37] width 276 height 10
click at [168, 37] on button "close" at bounding box center [173, 37] width 10 height 10
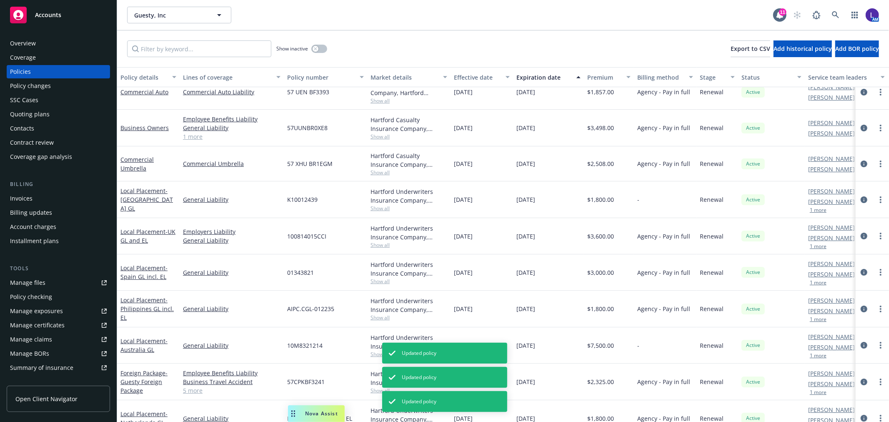
scroll to position [34, 0]
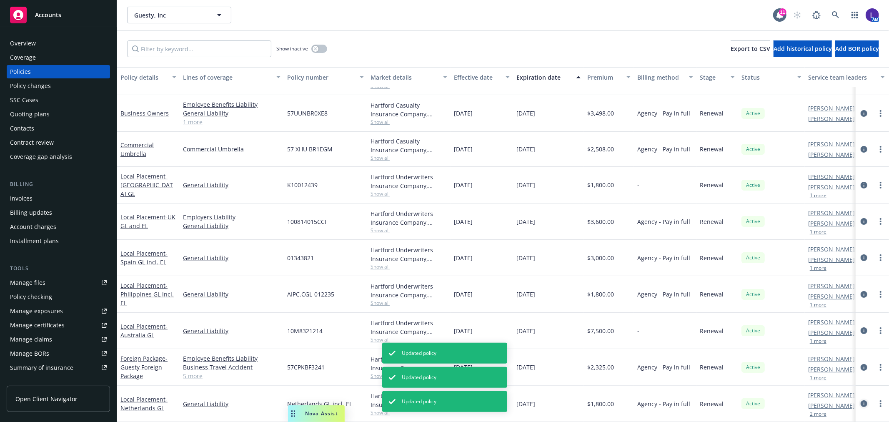
click at [860, 400] on icon "circleInformation" at bounding box center [863, 403] width 7 height 7
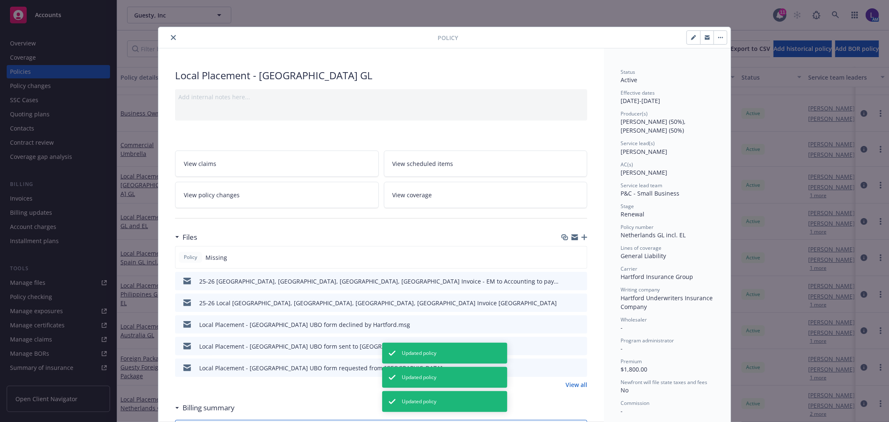
click at [691, 38] on icon "button" at bounding box center [693, 37] width 5 height 5
select select "RENEWAL"
select select "12"
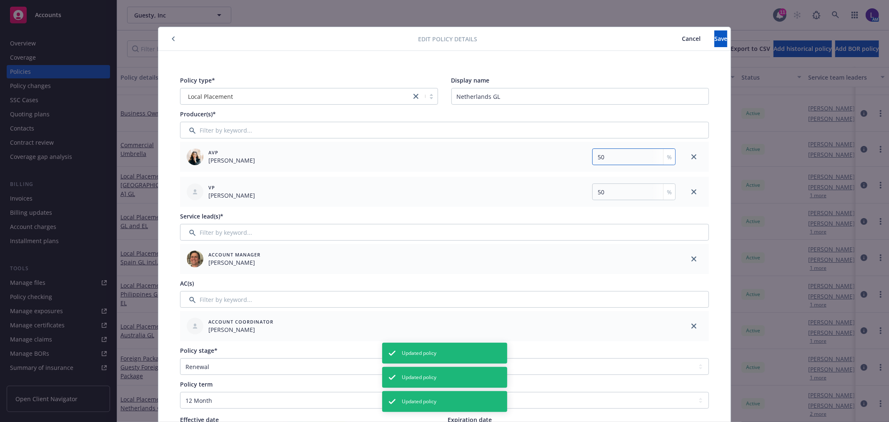
drag, startPoint x: 613, startPoint y: 158, endPoint x: 530, endPoint y: 146, distance: 83.8
click at [530, 146] on div "AVP [PERSON_NAME] 50 %" at bounding box center [429, 157] width 499 height 30
click at [689, 188] on link "close" at bounding box center [694, 192] width 10 height 10
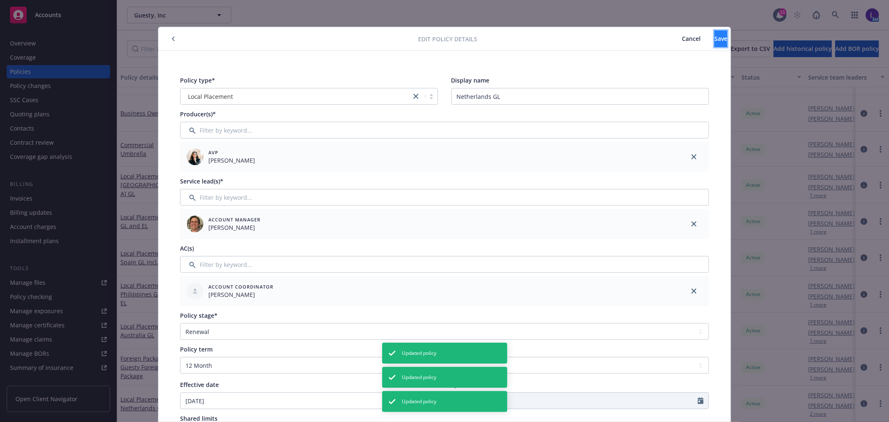
click at [714, 38] on span "Save" at bounding box center [720, 39] width 13 height 8
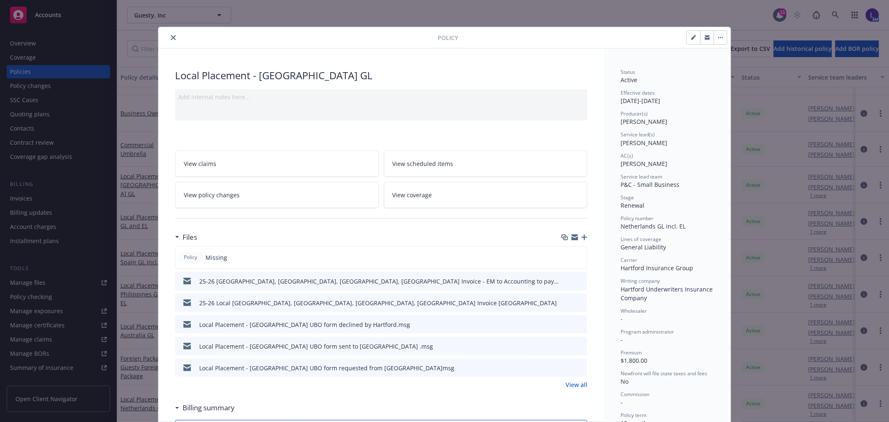
click at [171, 37] on icon "close" at bounding box center [173, 37] width 5 height 5
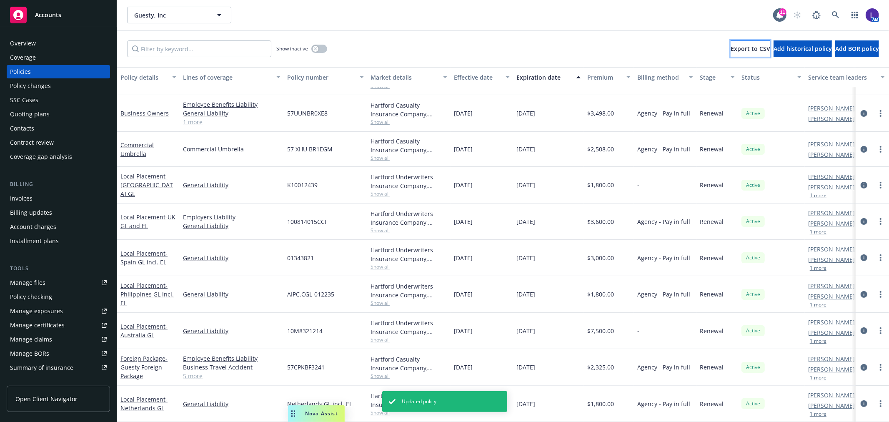
click at [730, 47] on span "Export to CSV" at bounding box center [750, 49] width 40 height 8
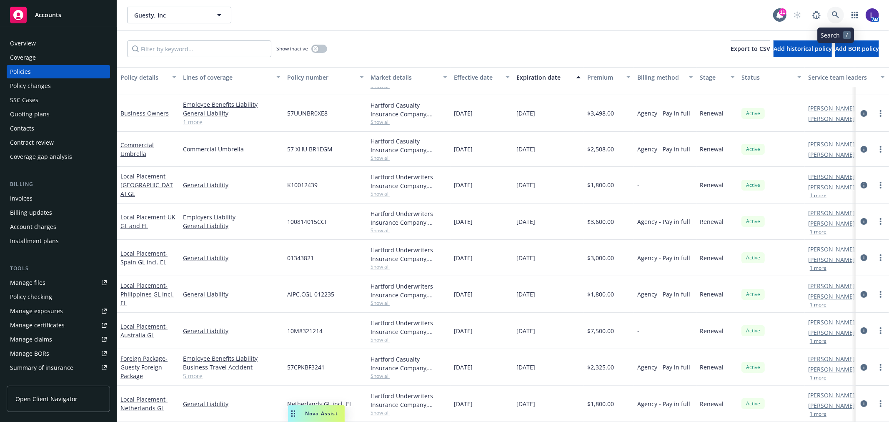
click at [836, 14] on icon at bounding box center [834, 14] width 7 height 7
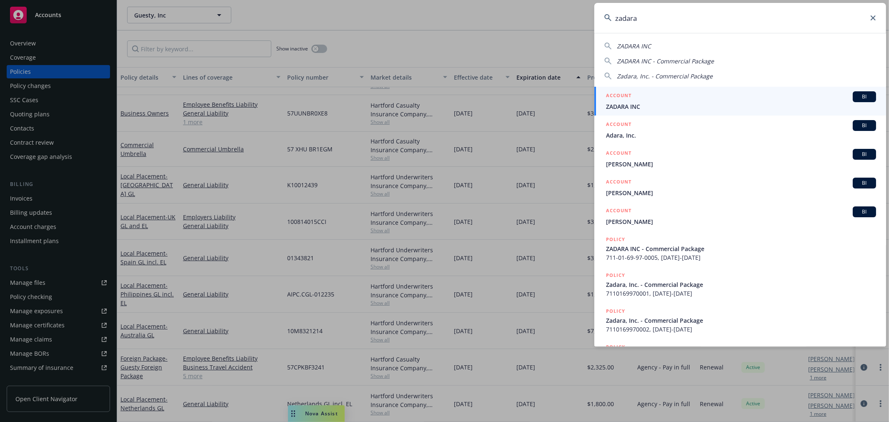
type input "zadara"
click at [620, 110] on span "ZADARA INC" at bounding box center [741, 106] width 270 height 9
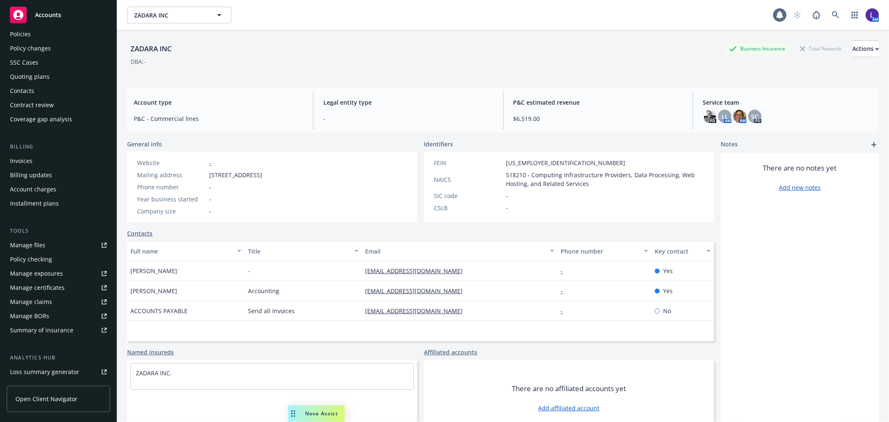
scroll to position [135, 0]
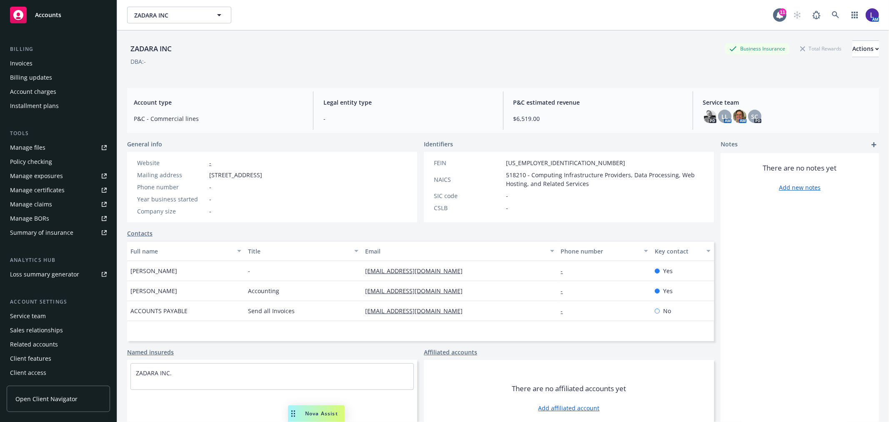
click at [33, 315] on div "Service team" at bounding box center [28, 315] width 36 height 13
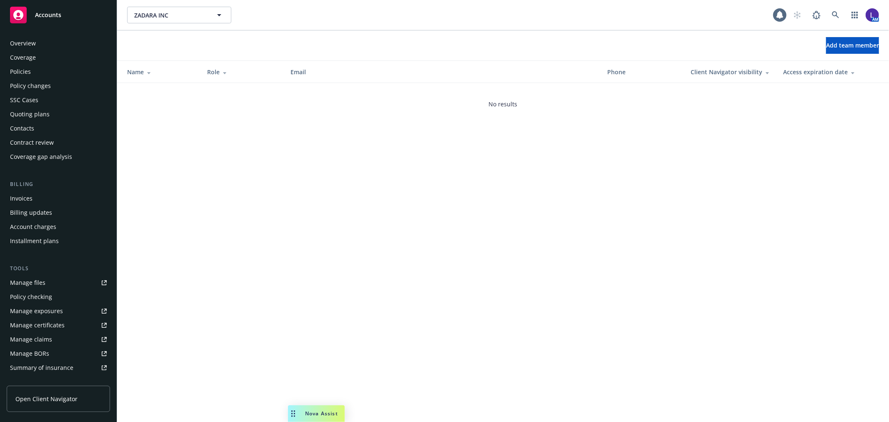
scroll to position [135, 0]
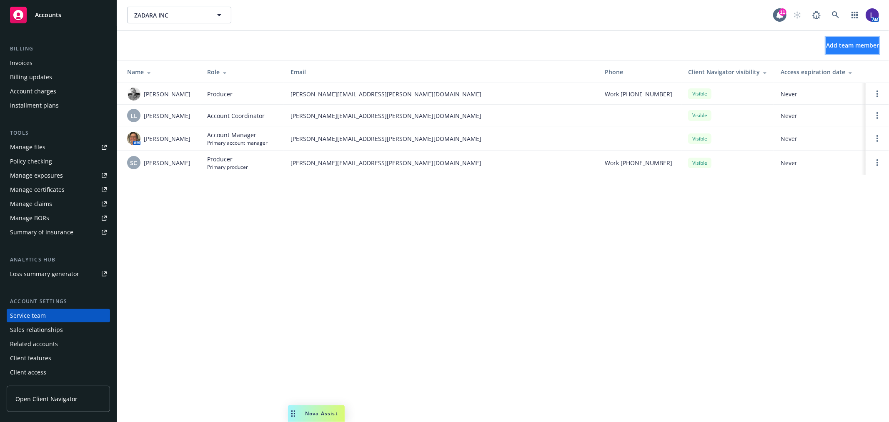
click at [844, 46] on span "Add team member" at bounding box center [852, 45] width 53 height 8
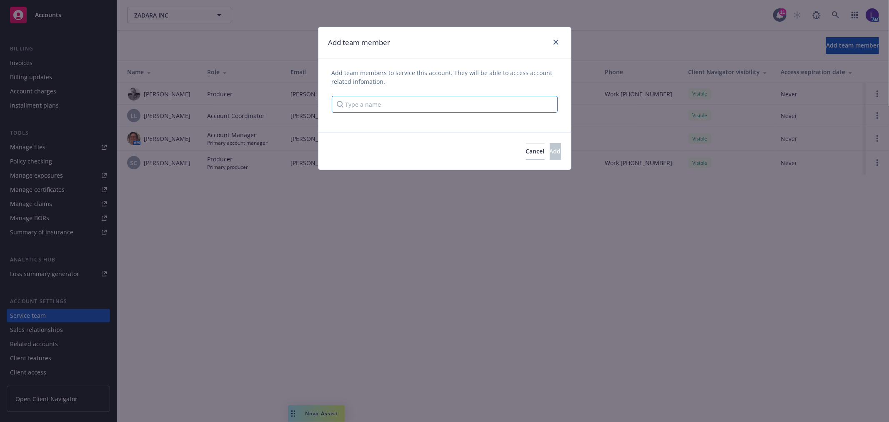
click at [438, 106] on input "Type a name" at bounding box center [445, 104] width 226 height 17
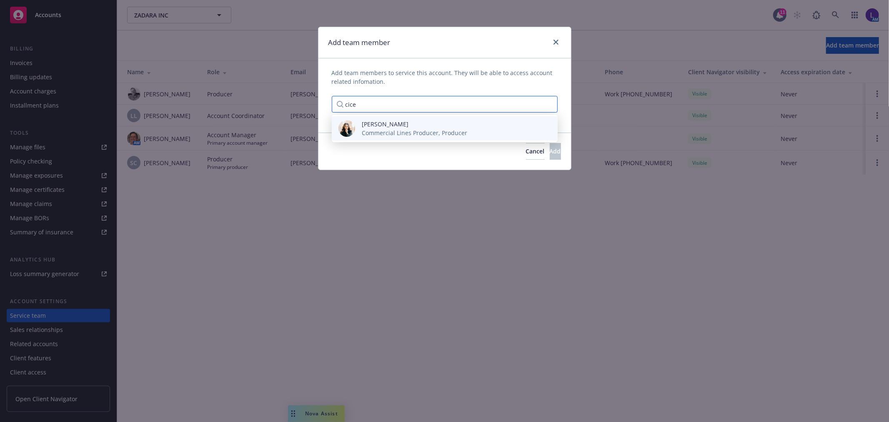
type input "cice"
click at [422, 117] on div "[PERSON_NAME] Commercial Lines Producer, Producer" at bounding box center [445, 128] width 226 height 24
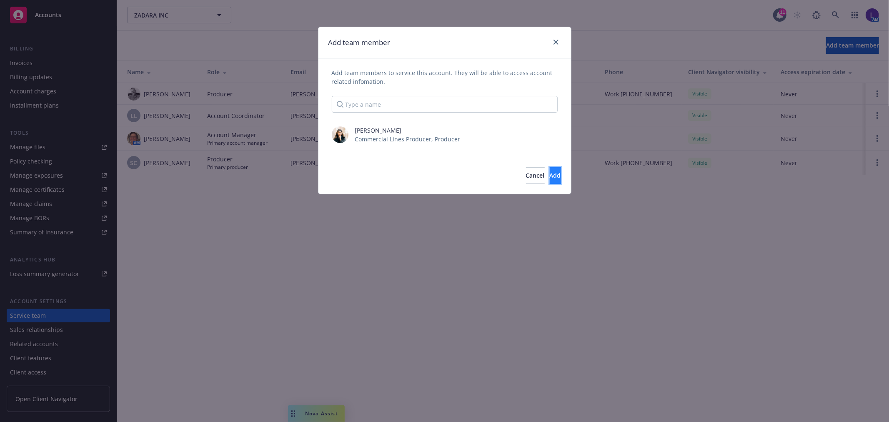
click at [549, 175] on span "Add" at bounding box center [554, 175] width 11 height 8
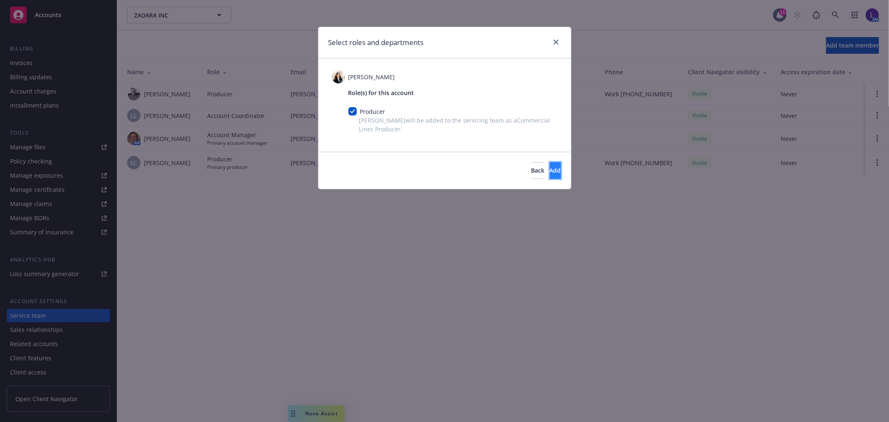
click at [549, 174] on span "Add" at bounding box center [554, 170] width 11 height 8
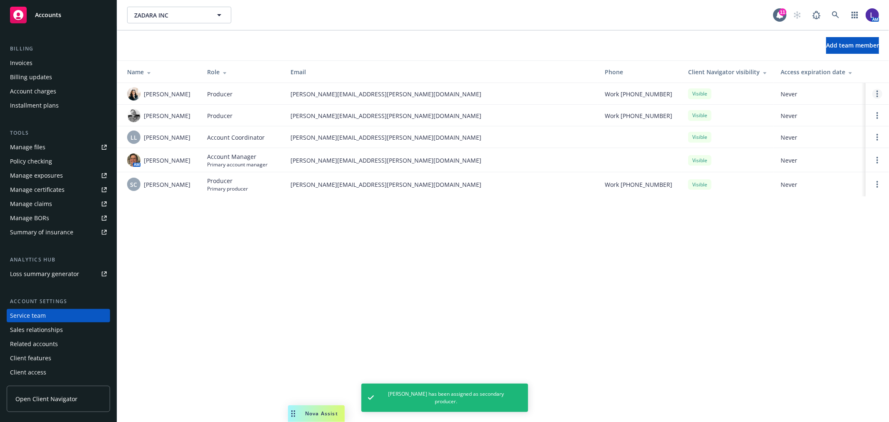
click at [874, 93] on link "Open options" at bounding box center [877, 94] width 10 height 10
click at [819, 52] on span "Assign as primary producer" at bounding box center [821, 54] width 97 height 8
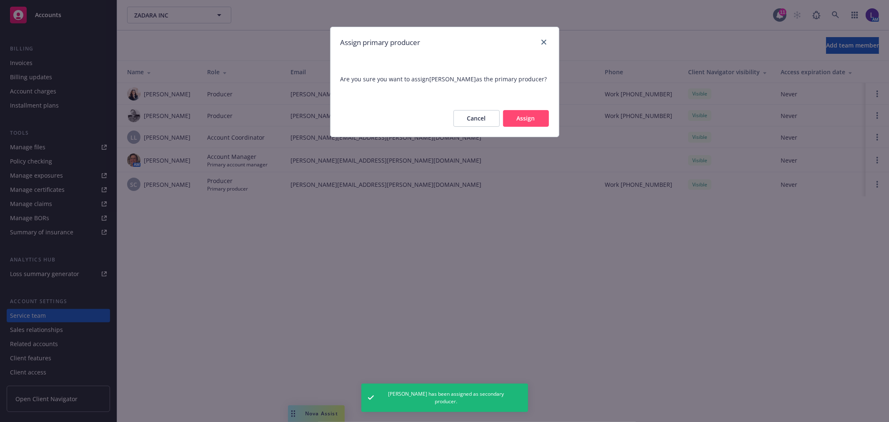
click at [518, 126] on button "Assign" at bounding box center [526, 118] width 46 height 17
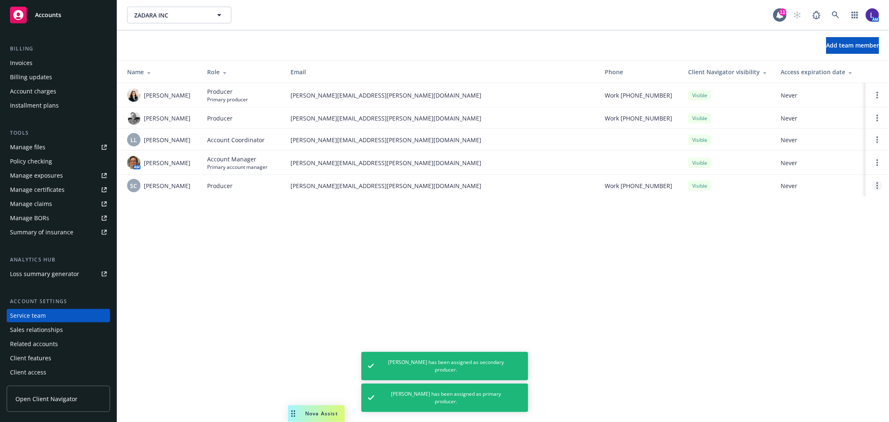
click at [877, 184] on icon "Open options" at bounding box center [877, 185] width 2 height 7
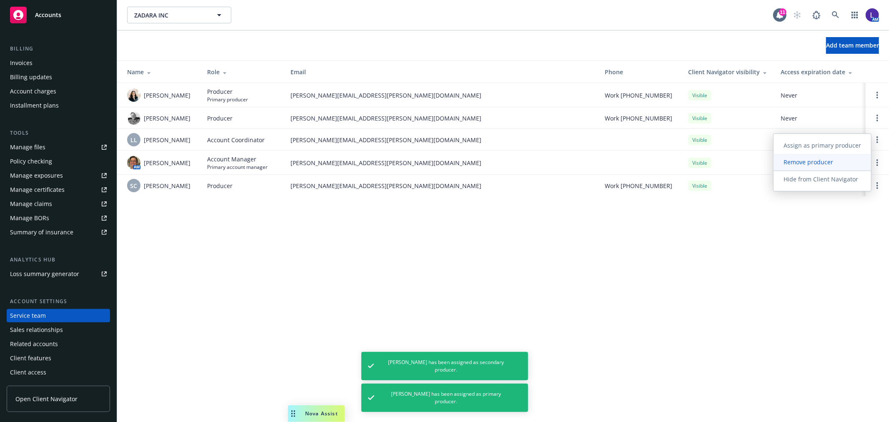
click at [821, 160] on span "Remove producer" at bounding box center [808, 162] width 70 height 8
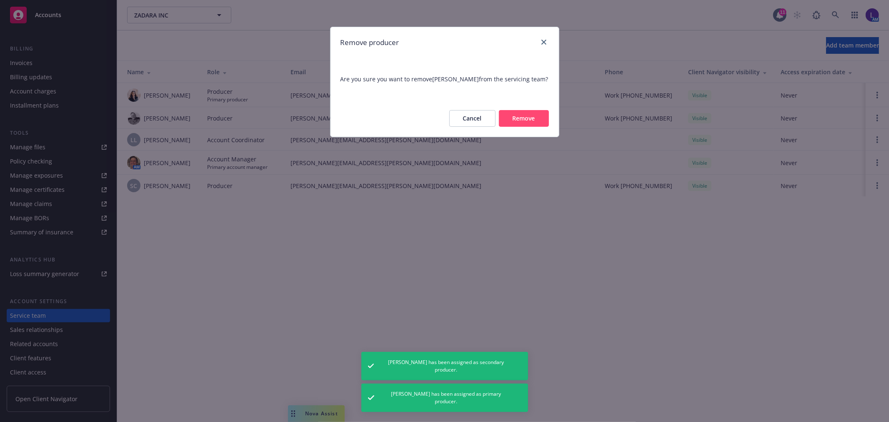
click at [521, 122] on button "Remove" at bounding box center [524, 118] width 50 height 17
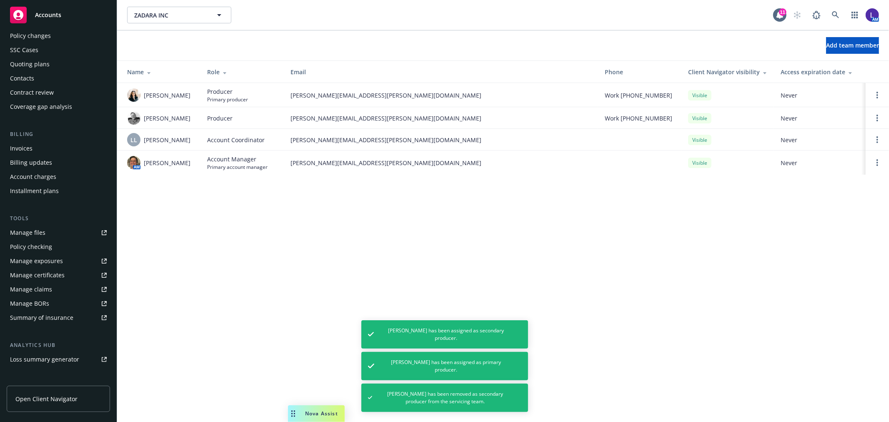
scroll to position [0, 0]
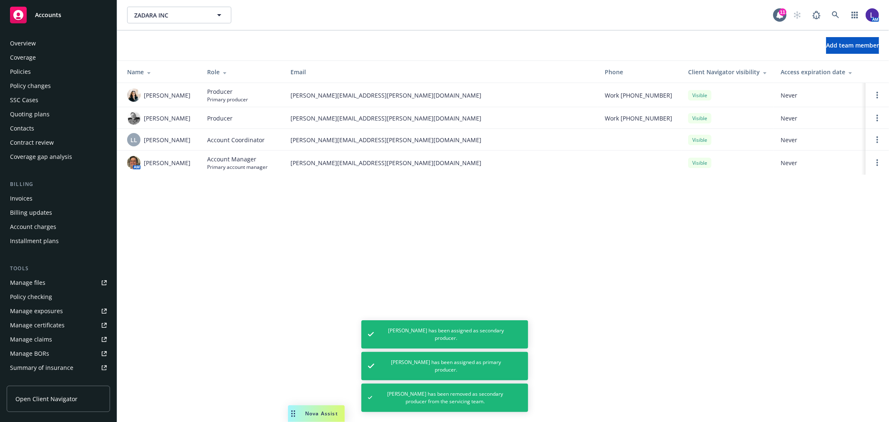
click at [27, 69] on div "Policies" at bounding box center [20, 71] width 21 height 13
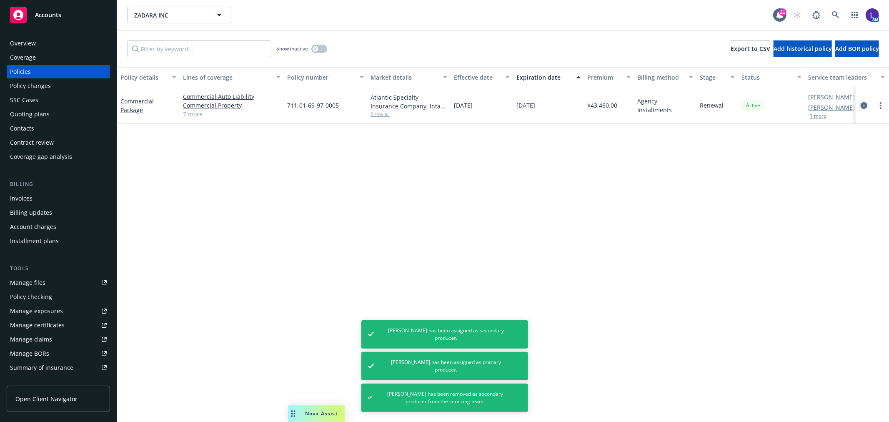
click at [860, 105] on icon "circleInformation" at bounding box center [863, 105] width 7 height 7
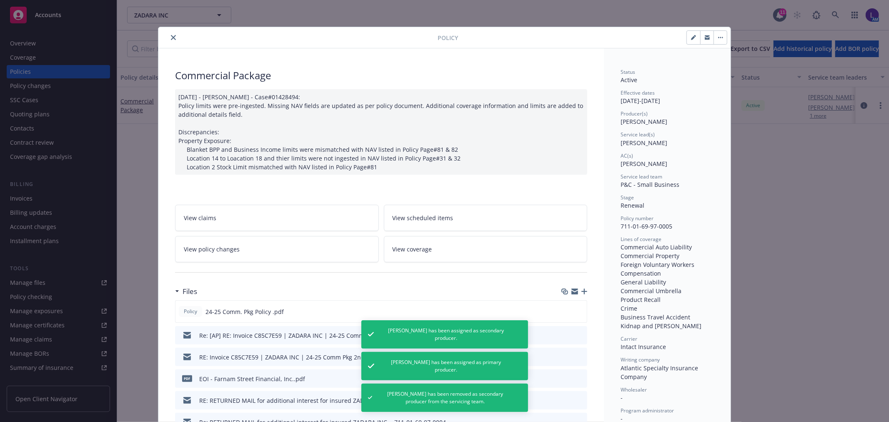
click at [691, 38] on icon "button" at bounding box center [693, 38] width 4 height 4
select select "RENEWAL"
select select "12"
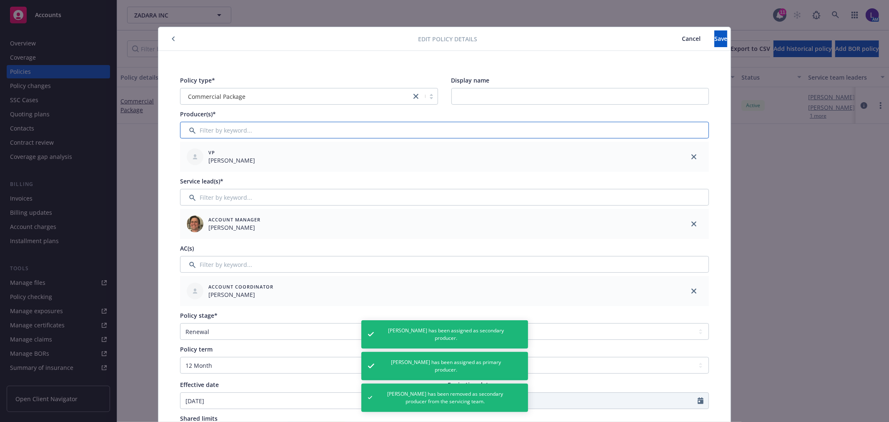
click at [215, 125] on input "Filter by keyword..." at bounding box center [444, 130] width 529 height 17
type input ";"
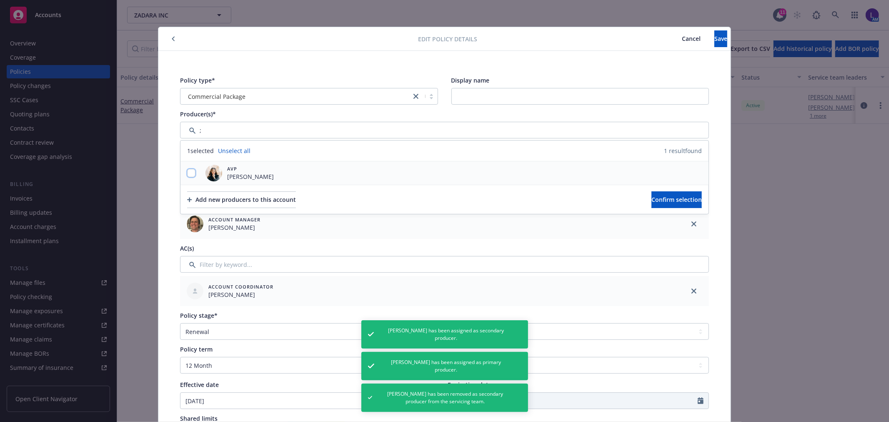
click at [187, 172] on input "checkbox" at bounding box center [191, 173] width 8 height 8
checkbox input "true"
click at [653, 197] on span "Confirm selection" at bounding box center [676, 199] width 50 height 8
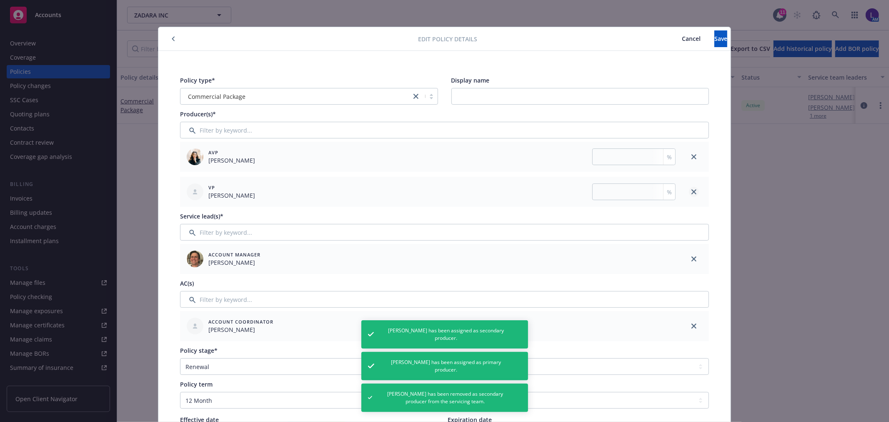
click at [690, 188] on link "close" at bounding box center [694, 192] width 10 height 10
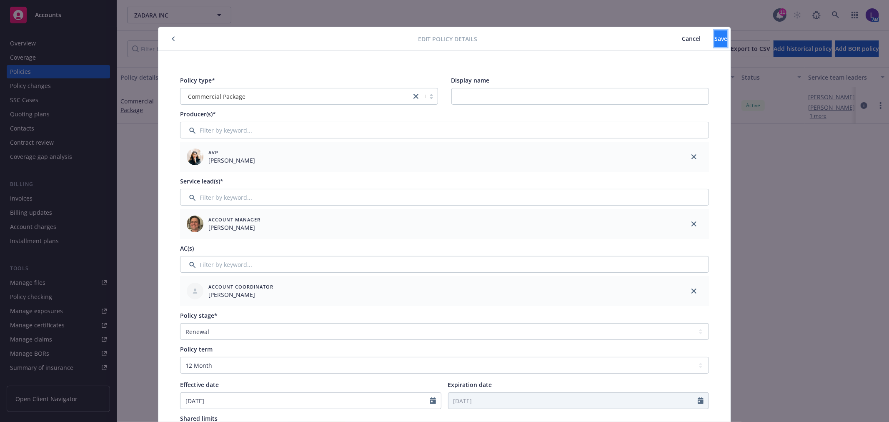
click at [717, 37] on button "Save" at bounding box center [720, 38] width 13 height 17
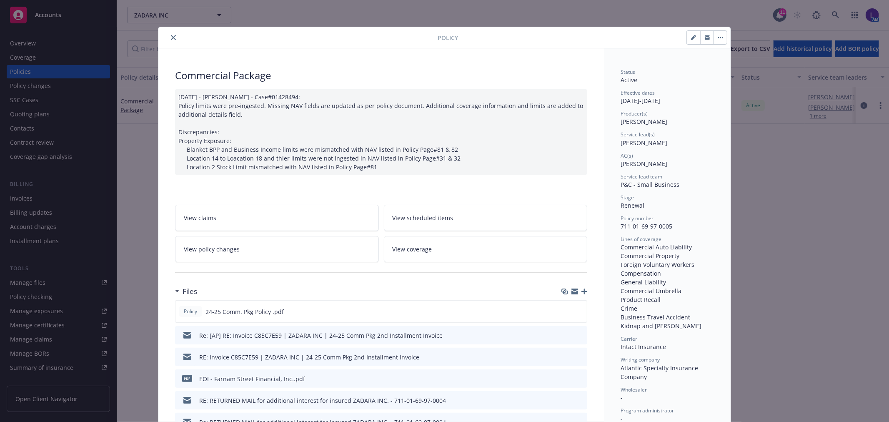
click at [171, 36] on icon "close" at bounding box center [173, 37] width 5 height 5
